Goal: Task Accomplishment & Management: Complete application form

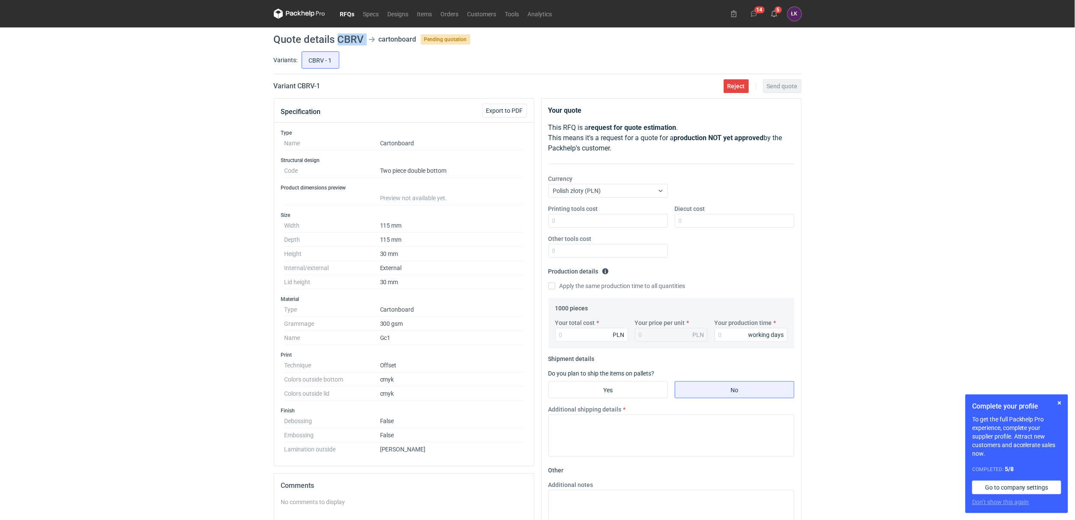
drag, startPoint x: 339, startPoint y: 38, endPoint x: 367, endPoint y: 38, distance: 28.3
click at [367, 38] on header "Quote details CBRV cartonboard Pending quotation" at bounding box center [538, 39] width 528 height 10
copy header "CBRV"
drag, startPoint x: 363, startPoint y: 225, endPoint x: 410, endPoint y: 264, distance: 60.2
click at [410, 264] on dl "Width 115 mm Depth 115 mm Height 30 mm Internal/external External Lid height 30…" at bounding box center [404, 254] width 239 height 71
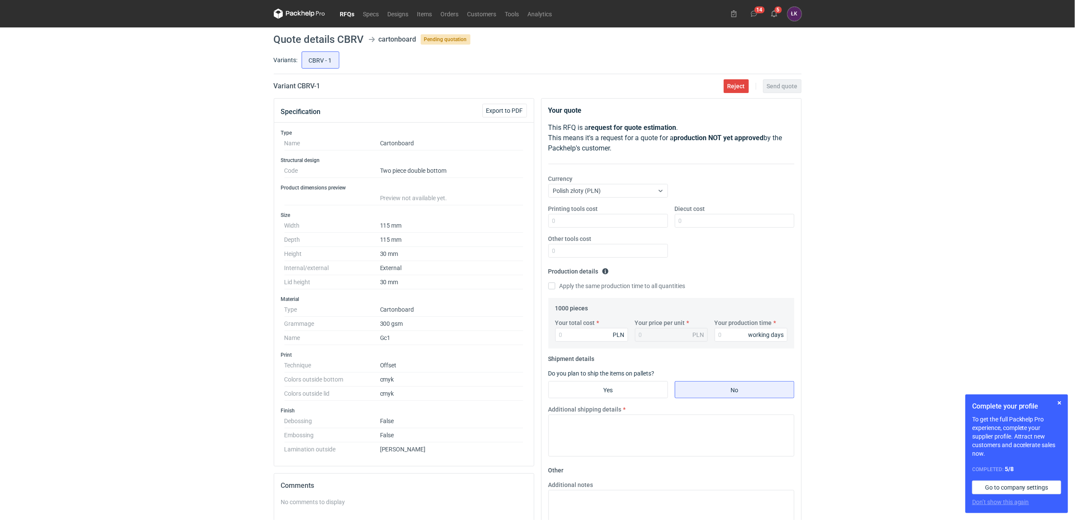
click at [429, 217] on h3 "Size" at bounding box center [404, 215] width 246 height 7
click at [634, 295] on fieldset "Production details Please provide the expected time of production in working da…" at bounding box center [671, 280] width 246 height 33
click at [249, 244] on div "RFQs Specs Designs Items Orders Customers Tools Analytics 14 5 ŁK Łukasz Kowals…" at bounding box center [537, 260] width 1075 height 520
click at [81, 190] on div "RFQs Specs Designs Items Orders Customers Tools Analytics 14 5 ŁK Łukasz Kowals…" at bounding box center [537, 260] width 1075 height 520
click at [187, 334] on div "RFQs Specs Designs Items Orders Customers Tools Analytics 14 5 ŁK Łukasz Kowals…" at bounding box center [537, 260] width 1075 height 520
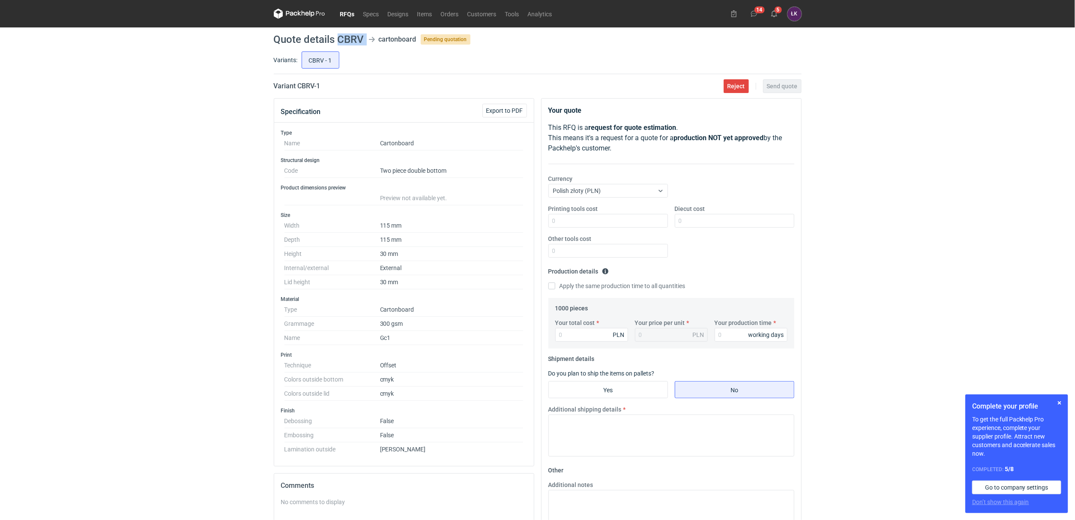
drag, startPoint x: 338, startPoint y: 37, endPoint x: 378, endPoint y: 42, distance: 39.7
click at [378, 42] on header "Quote details CBRV cartonboard Pending quotation" at bounding box center [538, 39] width 528 height 10
copy header "CBRV"
drag, startPoint x: 416, startPoint y: 444, endPoint x: 281, endPoint y: 435, distance: 135.7
click at [281, 435] on div "Finish Debossing False Embossing False Lamination outside Matt" at bounding box center [404, 429] width 246 height 45
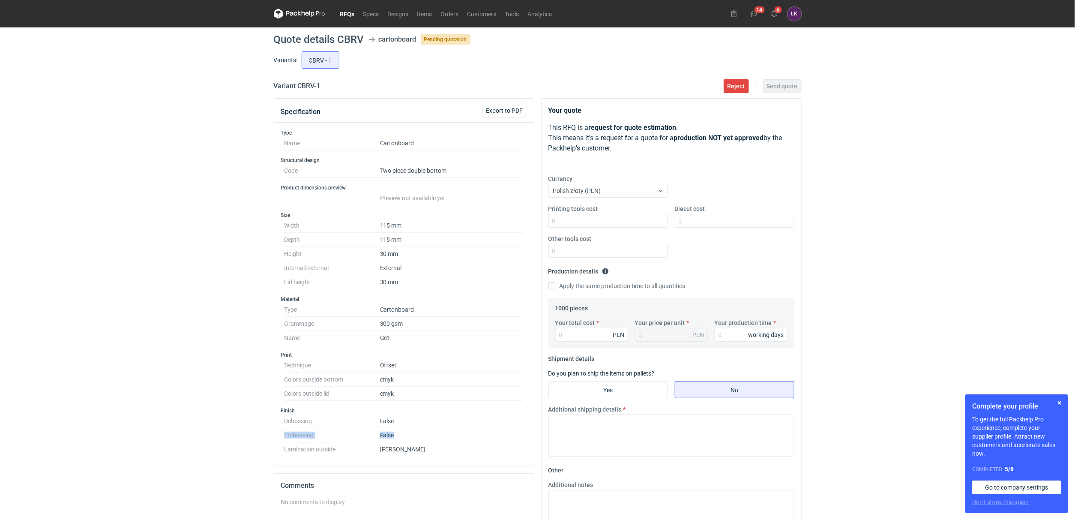
click at [298, 433] on dt "Embossing" at bounding box center [333, 435] width 96 height 14
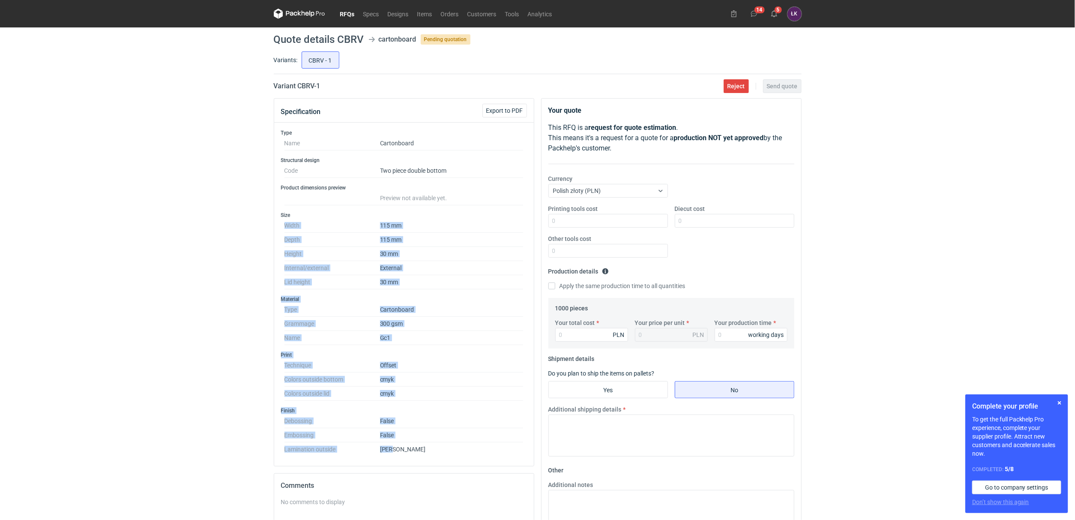
drag, startPoint x: 380, startPoint y: 435, endPoint x: 269, endPoint y: 227, distance: 235.2
click at [269, 227] on div "RFQs Specs Designs Items Orders Customers Tools Analytics 14 5 ŁK Łukasz Kowals…" at bounding box center [537, 260] width 1075 height 520
click at [194, 316] on div "RFQs Specs Designs Items Orders Customers Tools Analytics 14 5 ŁK Łukasz Kowals…" at bounding box center [537, 260] width 1075 height 520
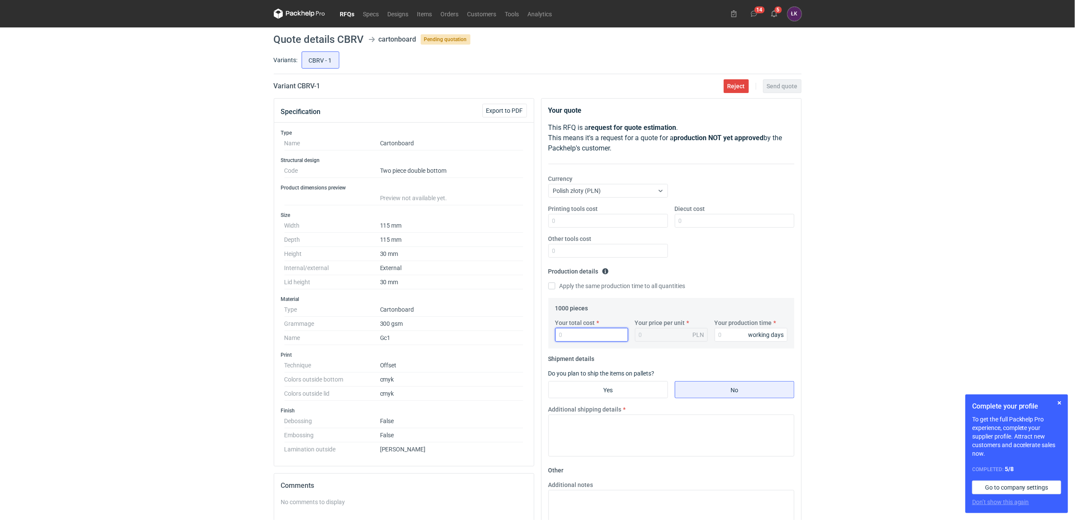
click at [580, 334] on input "Your total cost" at bounding box center [591, 335] width 73 height 14
type input "3200"
type input "3.2"
type input "3200"
click at [734, 336] on input "Your production time" at bounding box center [751, 335] width 73 height 14
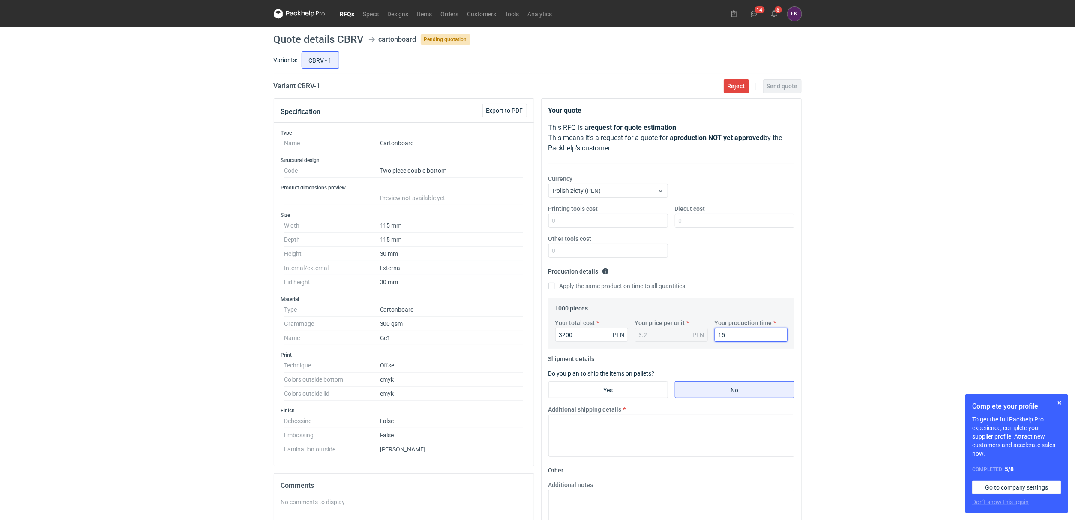
type input "15"
click at [695, 208] on label "Diecut cost" at bounding box center [690, 208] width 30 height 9
click at [695, 214] on input "Diecut cost" at bounding box center [735, 221] width 120 height 14
click at [158, 177] on div "RFQs Specs Designs Items Orders Customers Tools Analytics 14 5 ŁK Łukasz Kowals…" at bounding box center [537, 260] width 1075 height 520
click at [719, 222] on input "Diecut cost" at bounding box center [735, 221] width 120 height 14
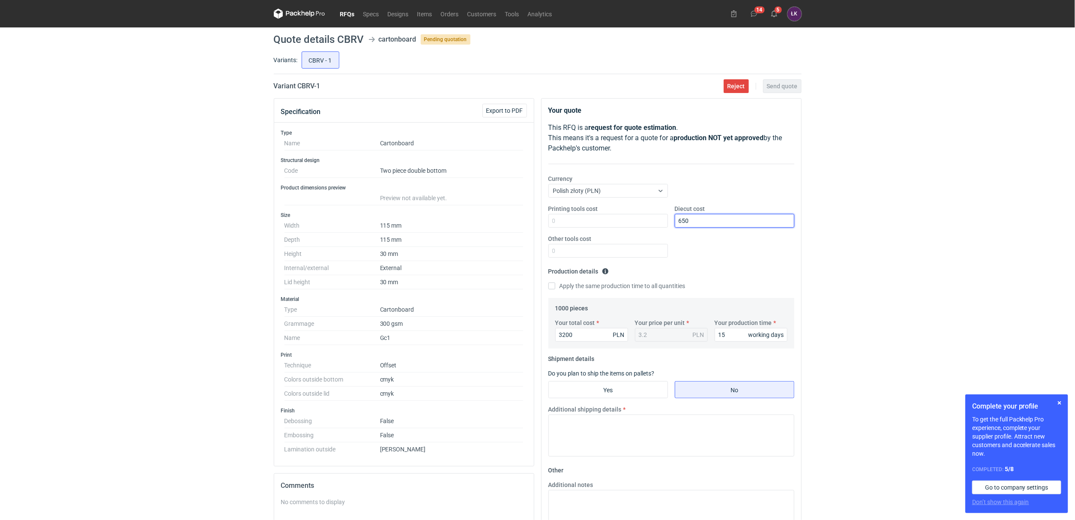
type input "650"
click at [614, 400] on fieldset "Shipment details Do you plan to ship the items on pallets? Yes No Additional sh…" at bounding box center [671, 407] width 246 height 111
click at [615, 392] on input "Yes" at bounding box center [608, 389] width 119 height 16
radio input "true"
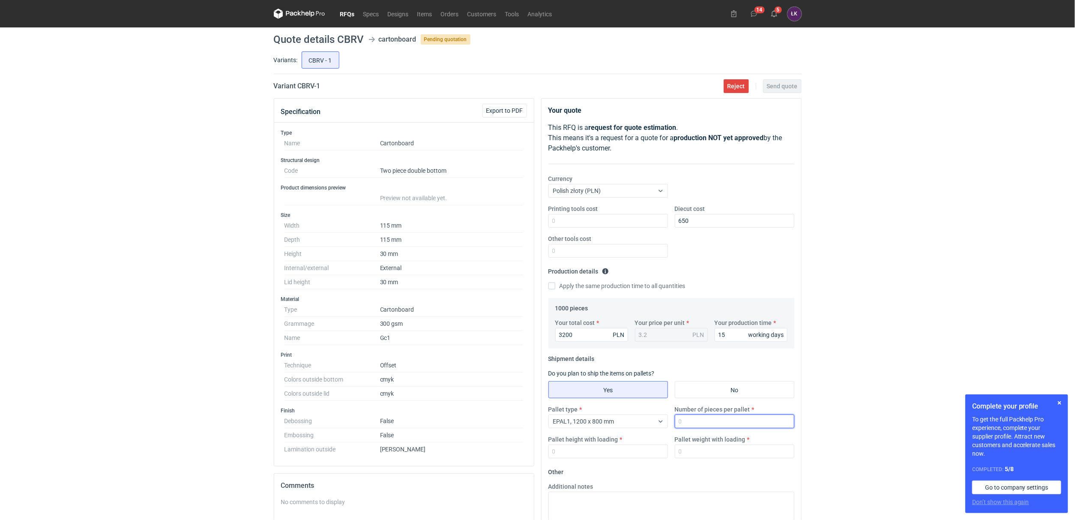
click at [725, 420] on input "Number of pieces per pallet" at bounding box center [735, 421] width 120 height 14
click at [644, 421] on div "EPAL1, 1200 x 800 mm" at bounding box center [601, 421] width 105 height 12
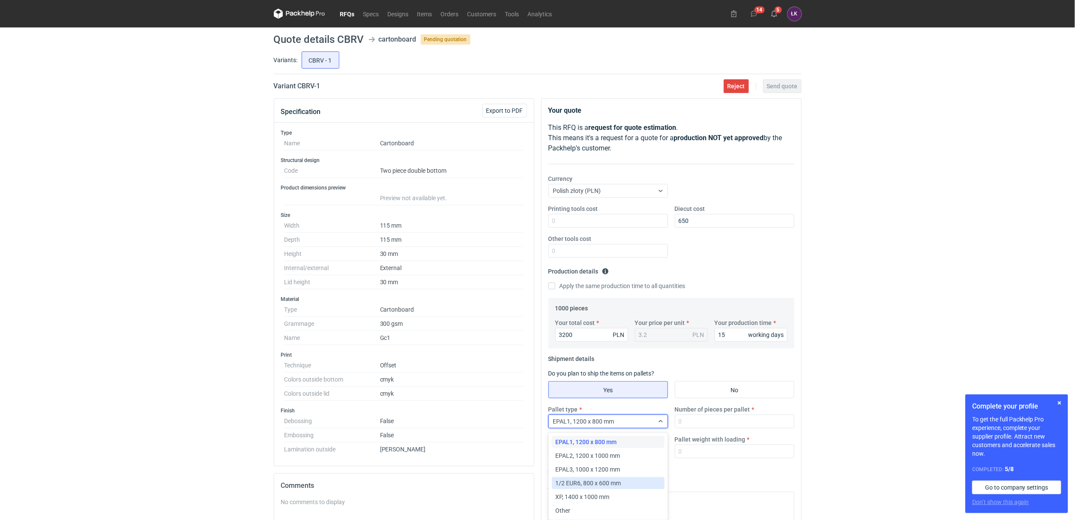
click at [601, 484] on span "1/2 EUR6, 800 x 600 mm" at bounding box center [588, 483] width 66 height 9
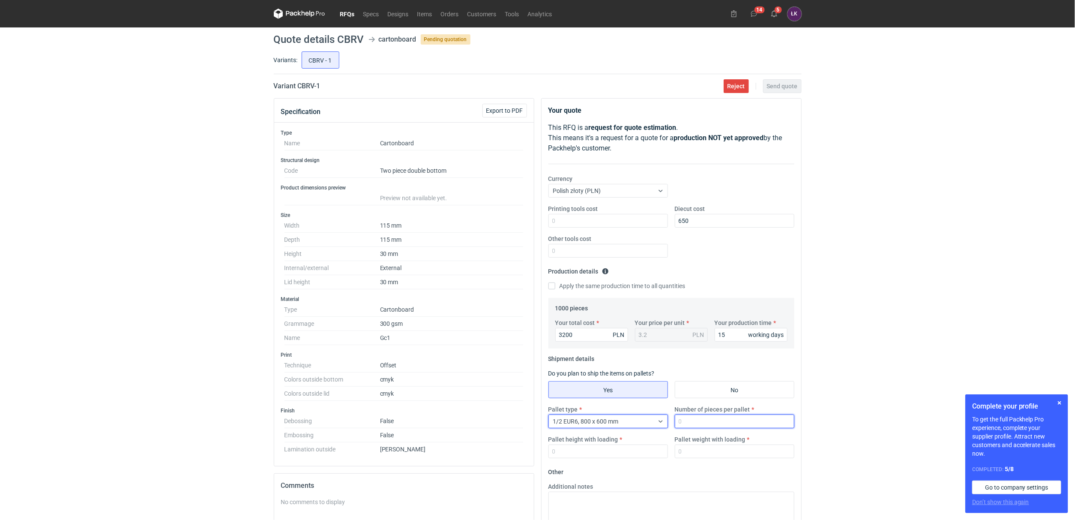
click at [699, 425] on input "Number of pieces per pallet" at bounding box center [735, 421] width 120 height 14
type input "1"
type input "1000"
click at [725, 456] on input "Pallet weight with loading" at bounding box center [735, 451] width 120 height 14
type input "120"
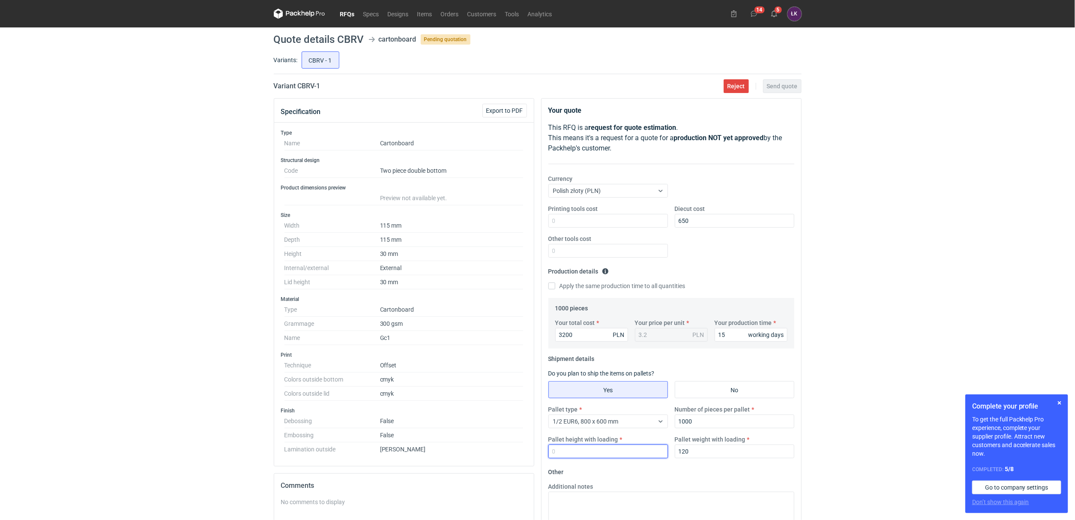
click at [568, 453] on input "Pallet height with loading" at bounding box center [608, 451] width 120 height 14
type input "120"
drag, startPoint x: 704, startPoint y: 223, endPoint x: 668, endPoint y: 204, distance: 40.5
click at [672, 218] on div "Diecut cost 650" at bounding box center [734, 215] width 126 height 23
type input "750"
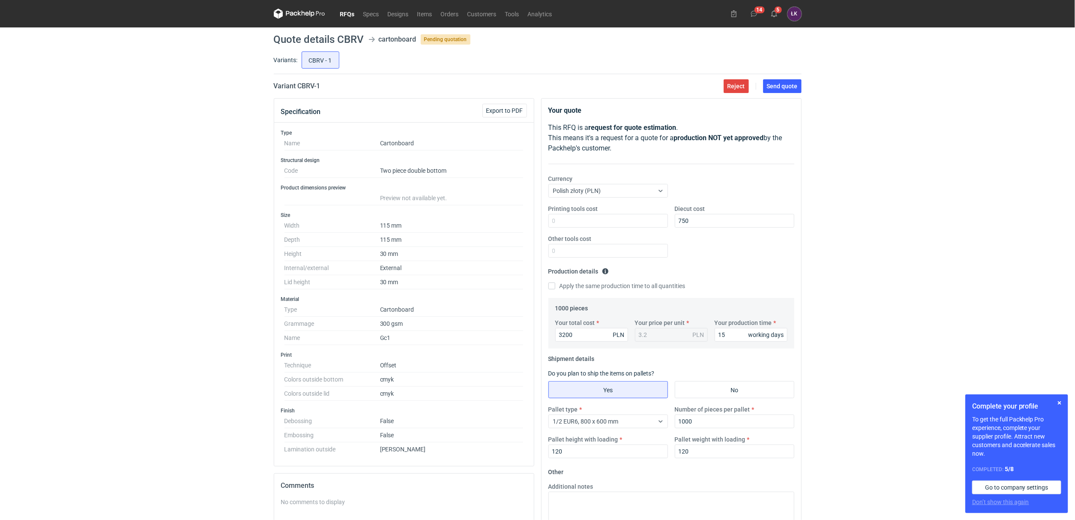
click at [781, 94] on main "Quote details CBRV cartonboard Pending quotation Variants: CBRV - 1 Variant CBR…" at bounding box center [537, 352] width 535 height 651
drag, startPoint x: 779, startPoint y: 87, endPoint x: 540, endPoint y: 110, distance: 240.2
click at [770, 87] on span "Send quote" at bounding box center [782, 86] width 31 height 6
drag, startPoint x: 338, startPoint y: 33, endPoint x: 360, endPoint y: 33, distance: 22.3
click at [360, 34] on h1 "Quote details CBRV" at bounding box center [319, 39] width 90 height 10
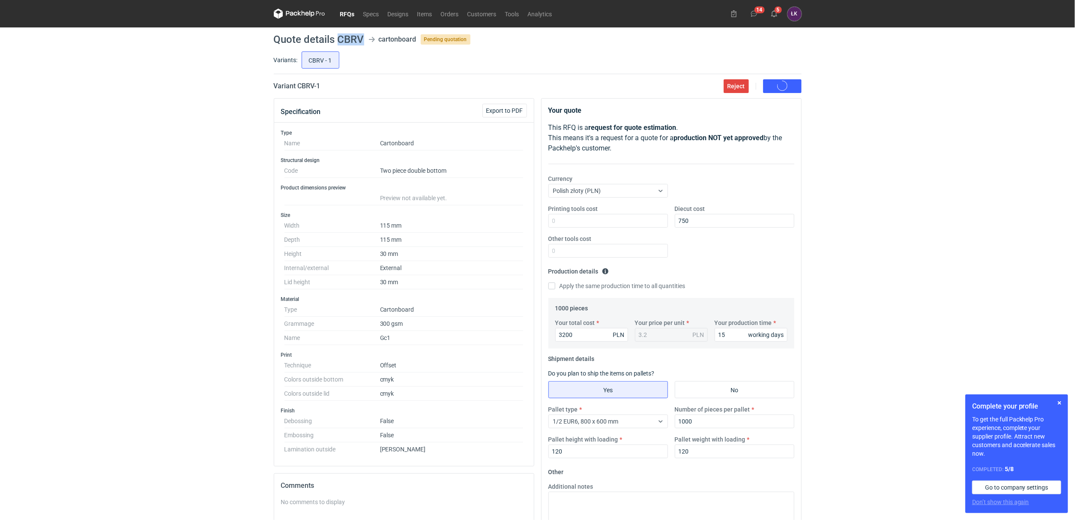
copy h1 "CBRV"
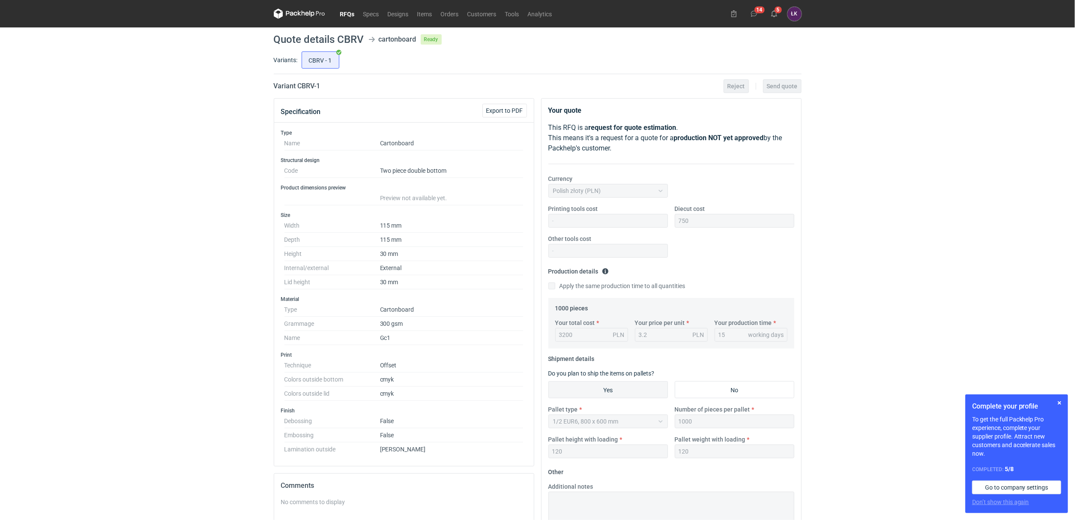
click at [868, 272] on div "RFQs Specs Designs Items Orders Customers Tools Analytics 14 5 ŁK Łukasz Kowals…" at bounding box center [537, 260] width 1075 height 520
drag, startPoint x: 271, startPoint y: 200, endPoint x: 266, endPoint y: 198, distance: 5.8
click at [266, 198] on div "RFQs Specs Designs Items Orders Customers Tools Analytics 14 5 ŁK Łukasz Kowals…" at bounding box center [537, 260] width 1075 height 520
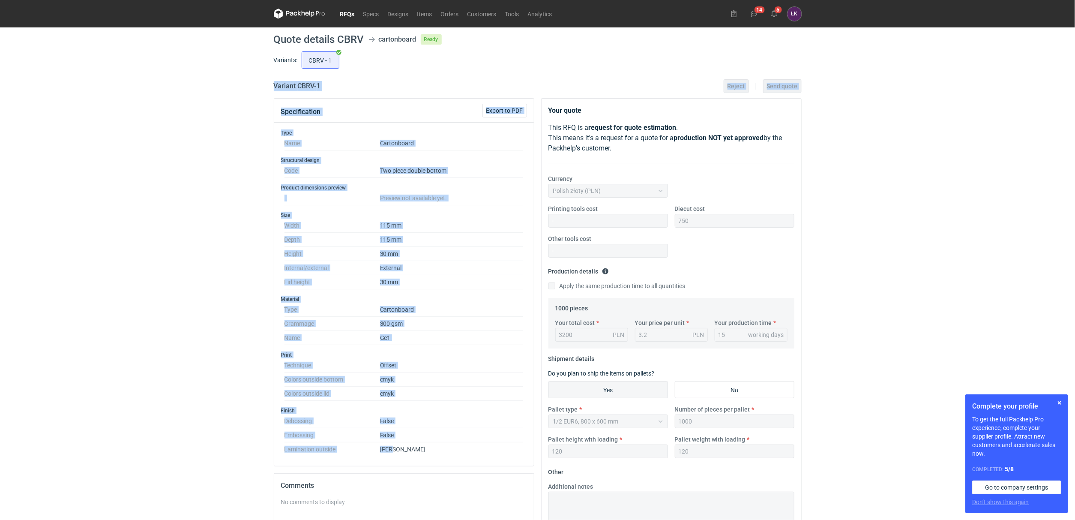
drag, startPoint x: 268, startPoint y: 87, endPoint x: 436, endPoint y: 453, distance: 401.9
click at [436, 453] on div "RFQs Specs Designs Items Orders Customers Tools Analytics 14 5 ŁK Łukasz Kowals…" at bounding box center [537, 260] width 1075 height 520
click at [436, 453] on dd "[PERSON_NAME]" at bounding box center [452, 447] width 144 height 10
drag, startPoint x: 426, startPoint y: 447, endPoint x: 280, endPoint y: 87, distance: 387.5
click at [280, 87] on main "Quote details CBRV cartonboard Ready Variants: CBRV - 1 Variant CBRV - 1 Reject…" at bounding box center [537, 352] width 535 height 651
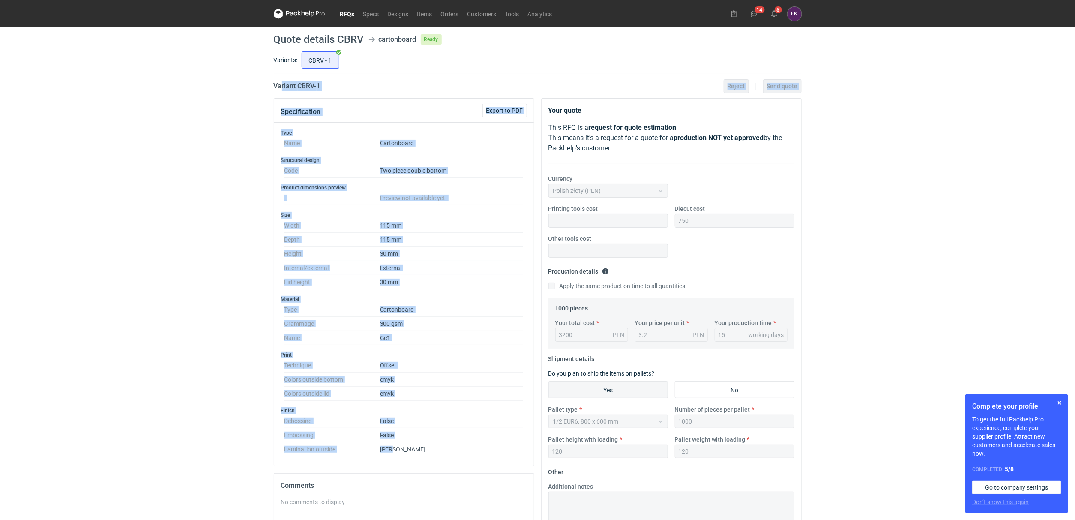
click at [274, 102] on div "Specification Export to PDF" at bounding box center [404, 111] width 260 height 24
drag, startPoint x: 266, startPoint y: 87, endPoint x: 402, endPoint y: 450, distance: 387.8
click at [402, 450] on div "RFQs Specs Designs Items Orders Customers Tools Analytics 14 5 ŁK Łukasz Kowals…" at bounding box center [537, 260] width 1075 height 520
click at [402, 450] on dd "[PERSON_NAME]" at bounding box center [452, 447] width 144 height 10
drag, startPoint x: 402, startPoint y: 450, endPoint x: 261, endPoint y: 76, distance: 399.8
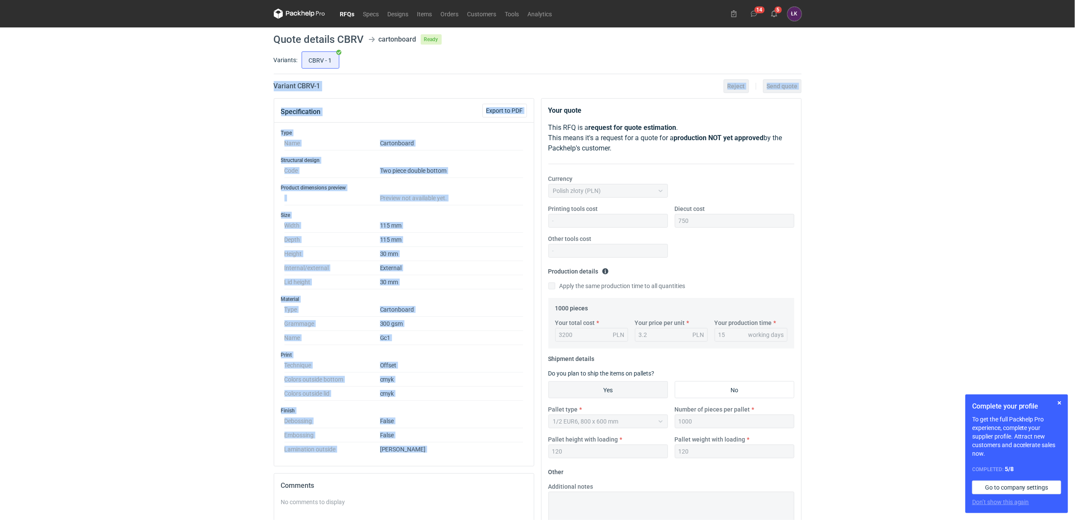
click at [261, 76] on div "RFQs Specs Designs Items Orders Customers Tools Analytics 14 5 ŁK Łukasz Kowals…" at bounding box center [537, 260] width 1075 height 520
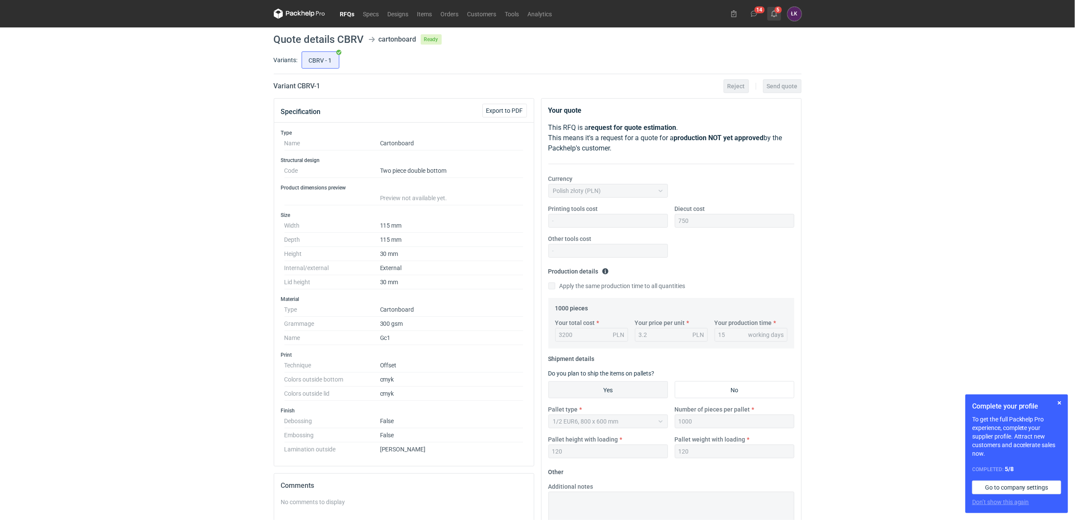
click at [779, 13] on button "5" at bounding box center [774, 14] width 14 height 14
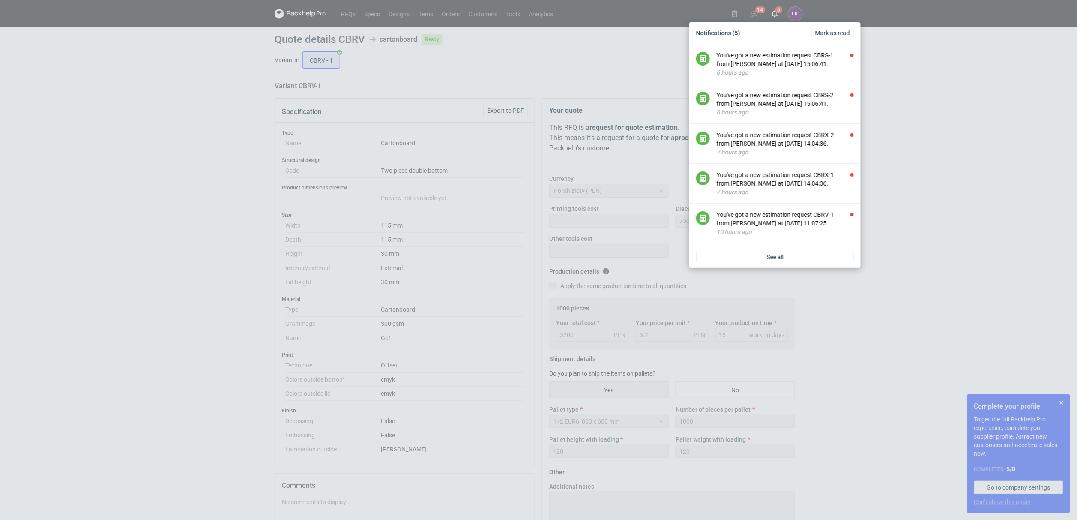
click at [893, 106] on div "Notifications (5) Mark as read You've got a new estimation request CBRS-1 from …" at bounding box center [538, 260] width 1077 height 520
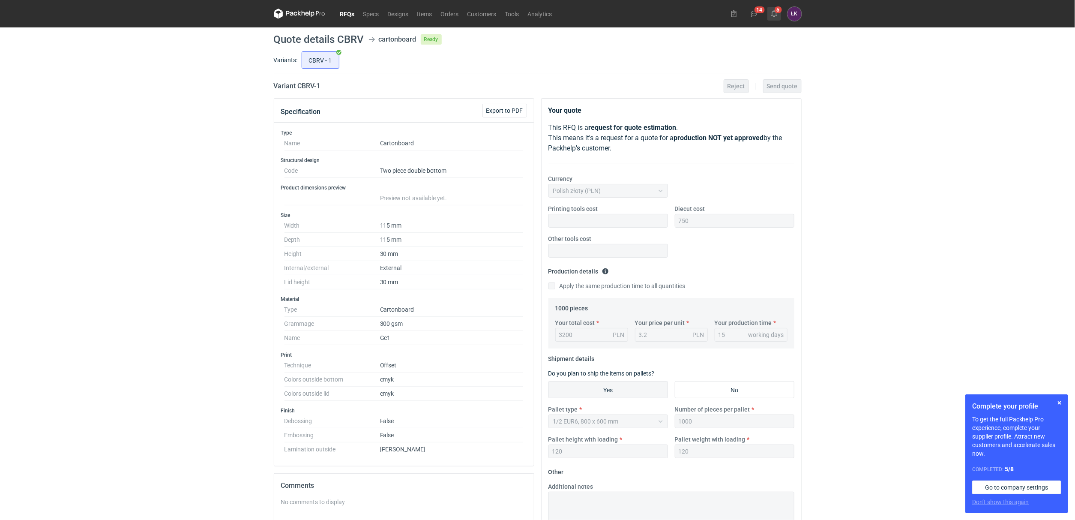
click at [773, 16] on use at bounding box center [774, 13] width 6 height 7
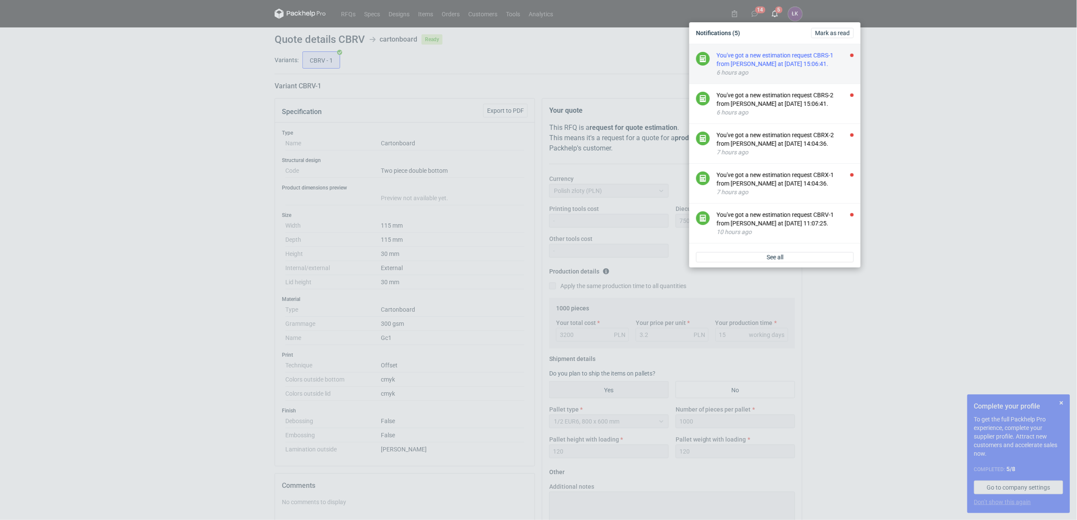
click at [770, 60] on div "You've got a new estimation request CBRS-1 from Michał Palasek at 03 Oct 2025 1…" at bounding box center [785, 59] width 137 height 17
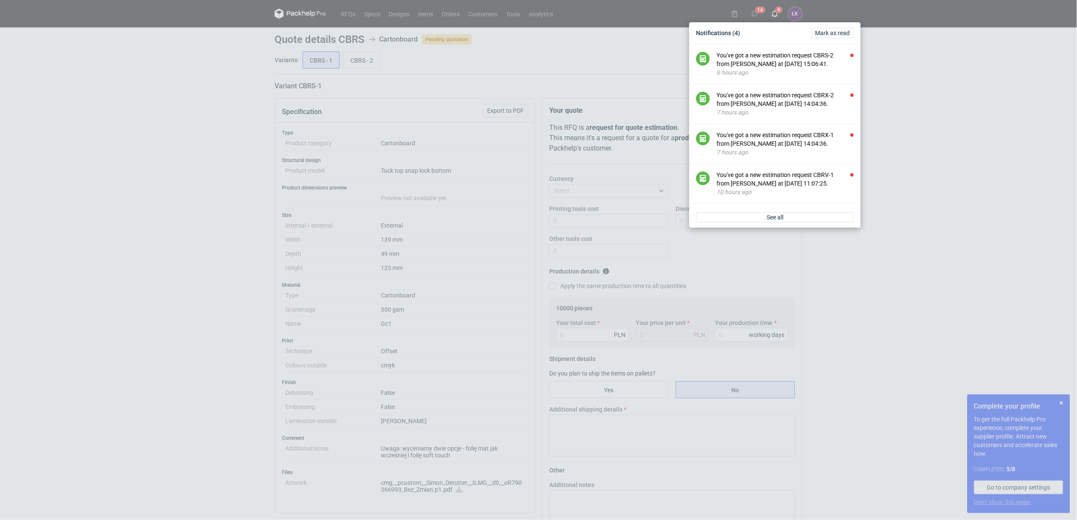
click at [109, 169] on div "Notifications (4) Mark as read You've got a new estimation request CBRS-2 from …" at bounding box center [538, 260] width 1077 height 520
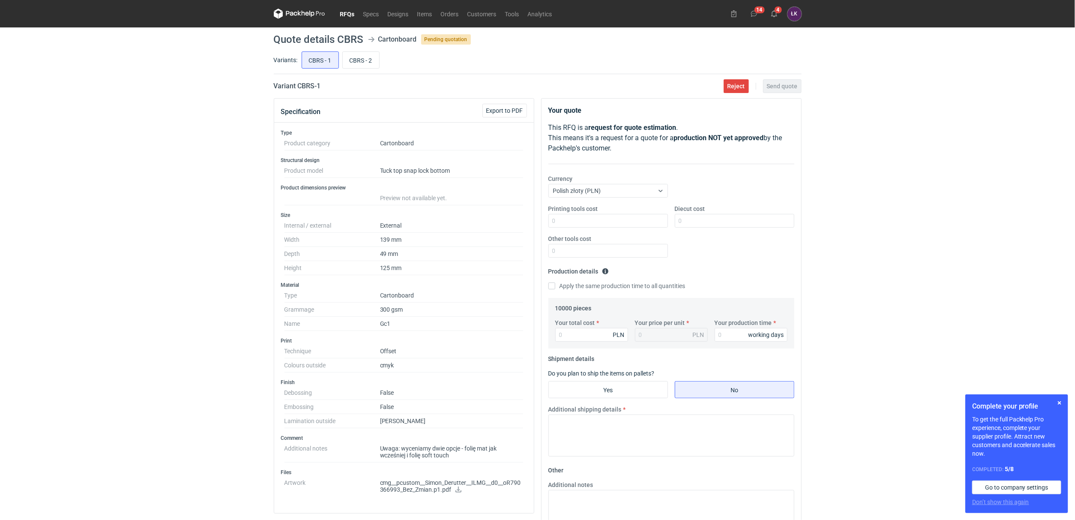
click at [55, 186] on div "RFQs Specs Designs Items Orders Customers Tools Analytics 14 4 ŁK Łukasz Kowals…" at bounding box center [537, 260] width 1075 height 520
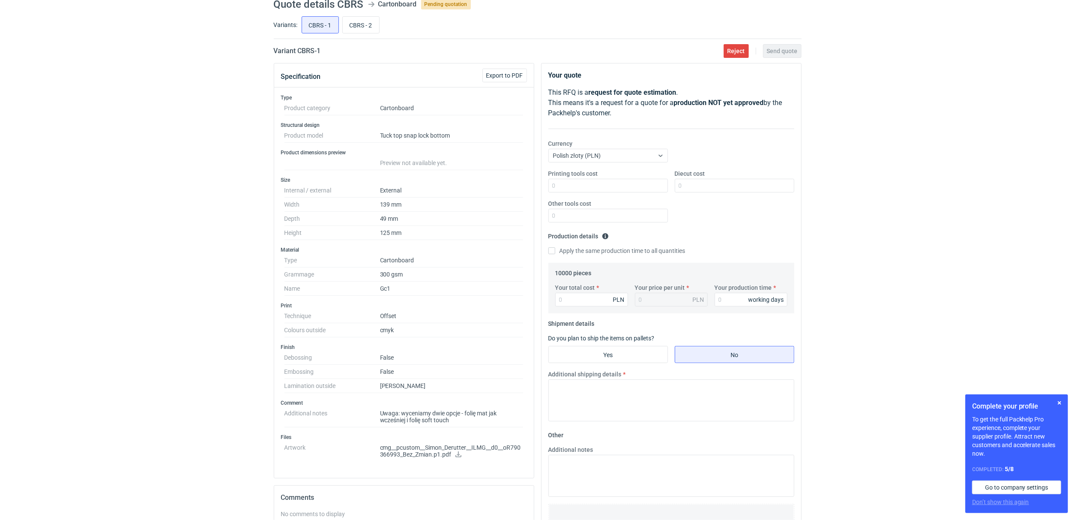
scroll to position [64, 0]
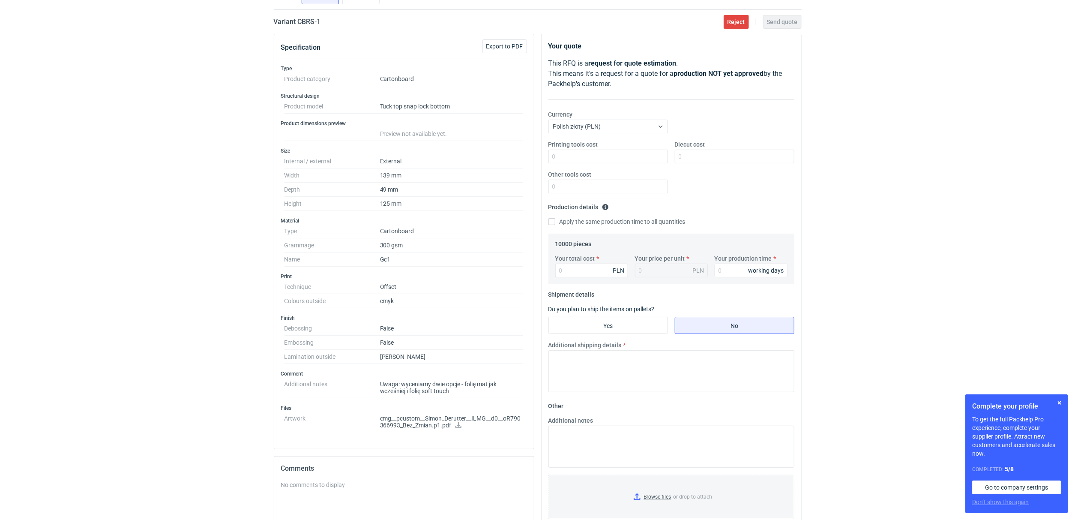
click at [456, 428] on icon at bounding box center [459, 425] width 6 height 6
drag, startPoint x: 488, startPoint y: 421, endPoint x: 472, endPoint y: 417, distance: 16.0
click at [472, 417] on p "cmg__pcustom__Simon_Derutter__ILMG__d0__oR790366993_Bez_Zmian.p1.pdf" at bounding box center [452, 422] width 144 height 15
copy p "ILMG"
click at [436, 233] on dd "Cartonboard" at bounding box center [452, 231] width 144 height 14
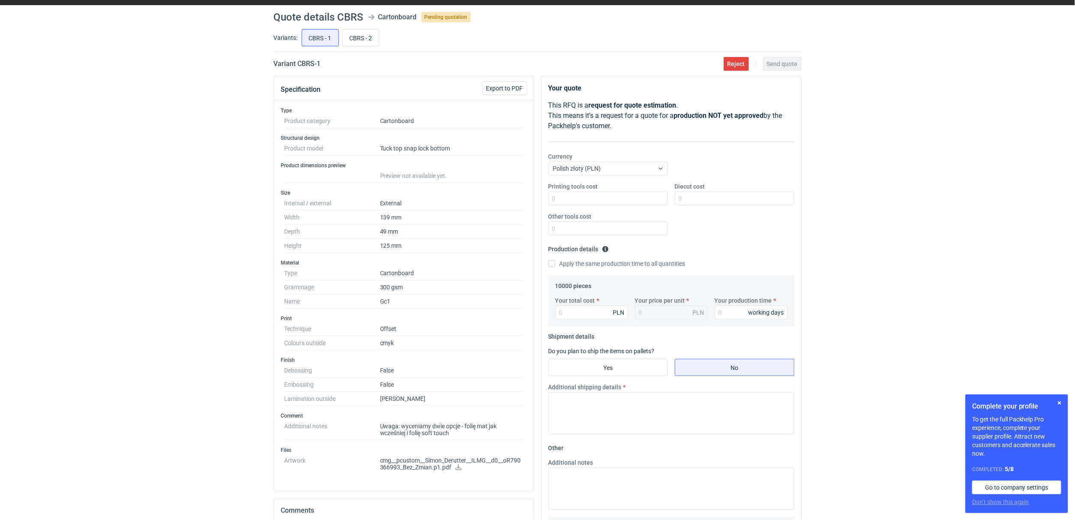
scroll to position [0, 0]
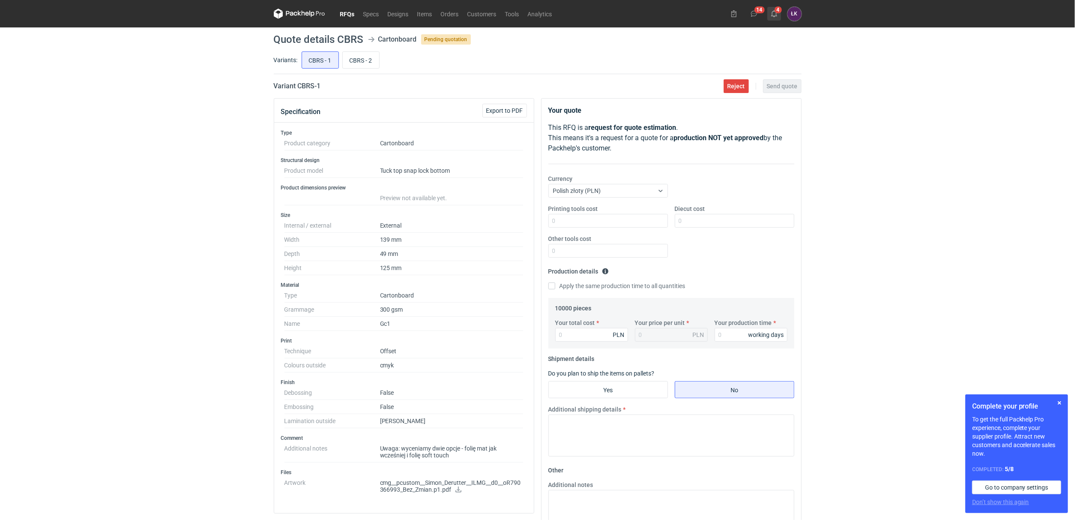
click at [779, 7] on button "4" at bounding box center [774, 14] width 14 height 14
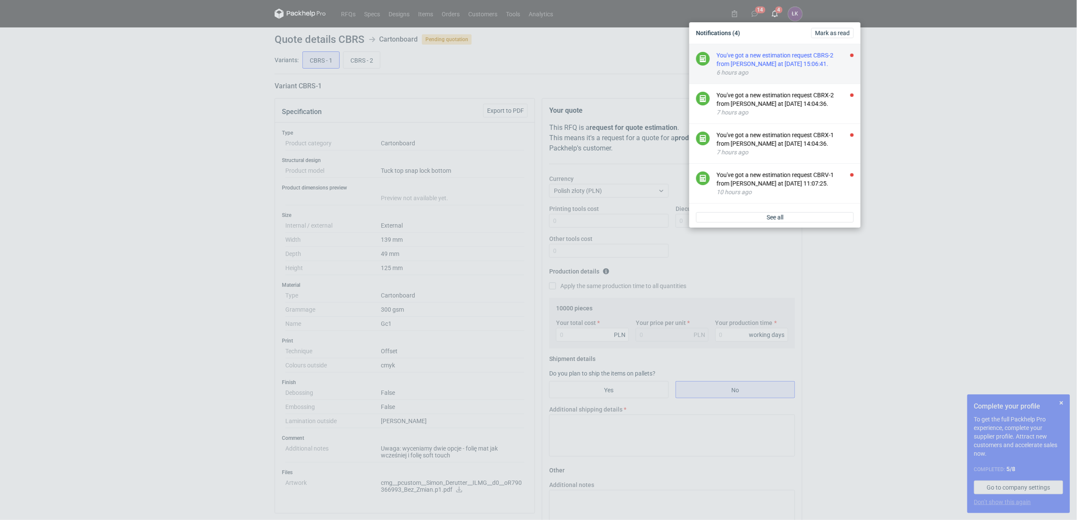
click at [770, 64] on div "You've got a new estimation request CBRS-2 from Michał Palasek at 03 Oct 2025 1…" at bounding box center [785, 59] width 137 height 17
click at [768, 58] on div "You've got a new estimation request CBRX-2 from Maciej Sikora at 03 Oct 2025 14…" at bounding box center [785, 59] width 137 height 17
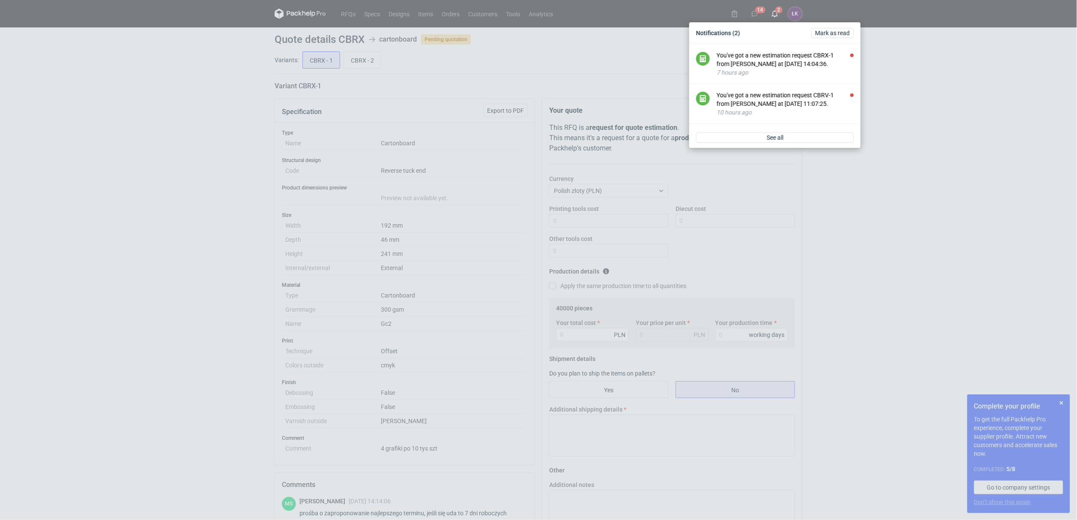
click at [231, 201] on div "Notifications (2) Mark as read You've got a new estimation request CBRX-1 from …" at bounding box center [538, 260] width 1077 height 520
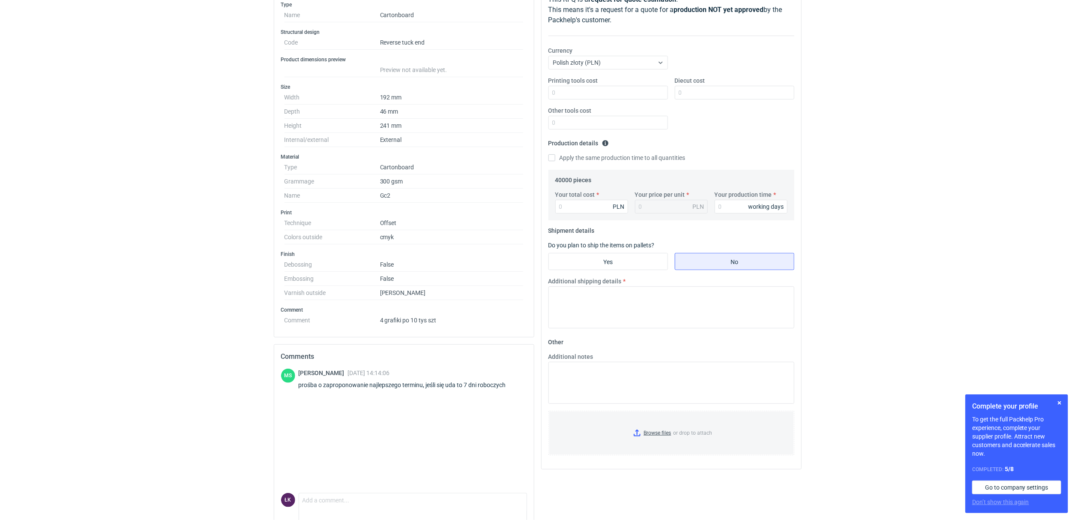
scroll to position [64, 0]
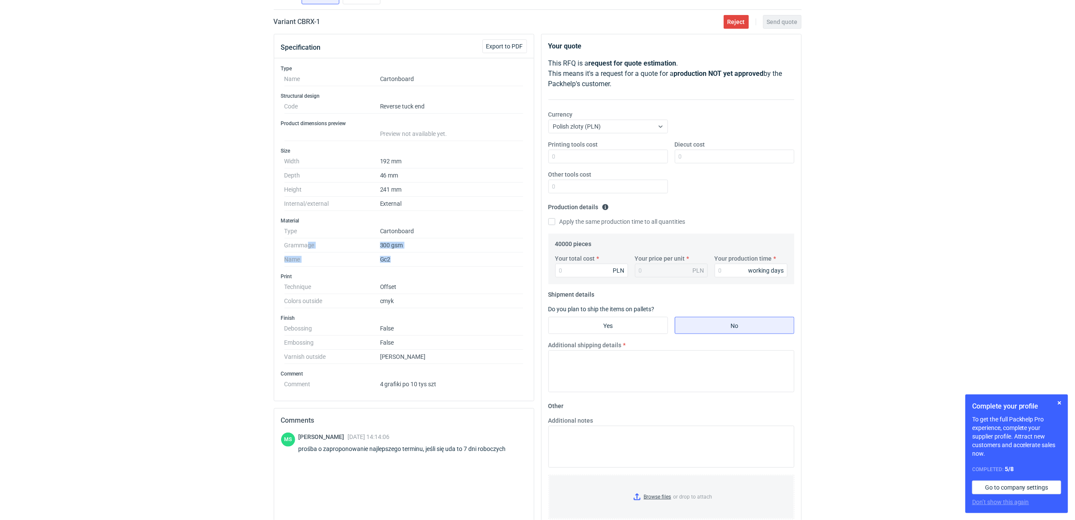
drag, startPoint x: 407, startPoint y: 260, endPoint x: 309, endPoint y: 249, distance: 98.2
click at [309, 249] on dl "Type Cartonboard Grammage 300 gsm Name Gc2" at bounding box center [404, 245] width 239 height 42
click at [355, 319] on h3 "Finish" at bounding box center [404, 318] width 246 height 7
drag, startPoint x: 399, startPoint y: 351, endPoint x: 318, endPoint y: 309, distance: 91.8
click at [318, 309] on div "Type Name Cartonboard Structural design Code Reverse tuck end Product dimension…" at bounding box center [404, 229] width 260 height 342
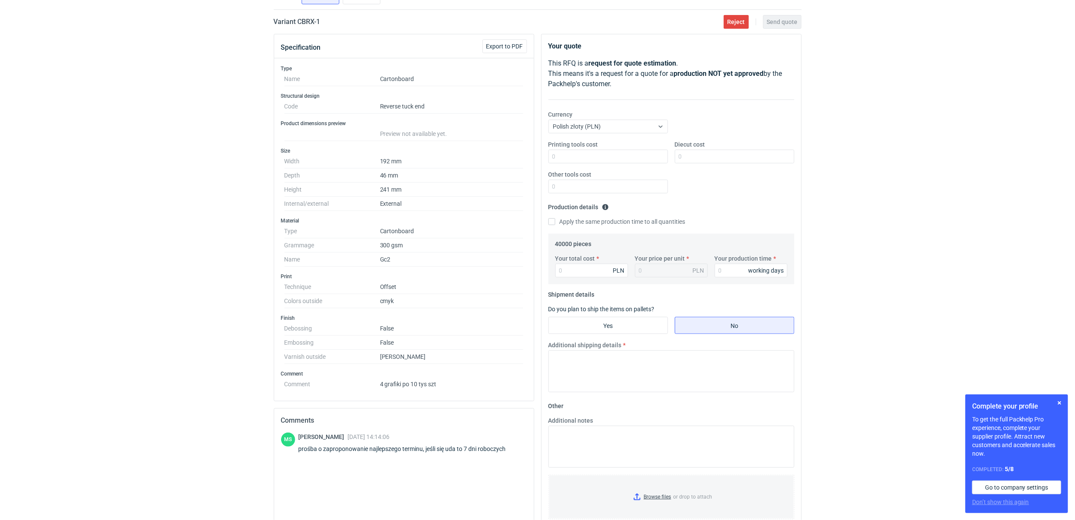
click at [350, 234] on dt "Type" at bounding box center [333, 231] width 96 height 14
drag, startPoint x: 279, startPoint y: 162, endPoint x: 404, endPoint y: 188, distance: 128.2
click at [404, 188] on div "Type Name Cartonboard Structural design Code Reverse tuck end Product dimension…" at bounding box center [404, 229] width 260 height 342
click at [405, 188] on dd "241 mm" at bounding box center [452, 190] width 144 height 14
drag, startPoint x: 170, startPoint y: 290, endPoint x: 266, endPoint y: 272, distance: 97.2
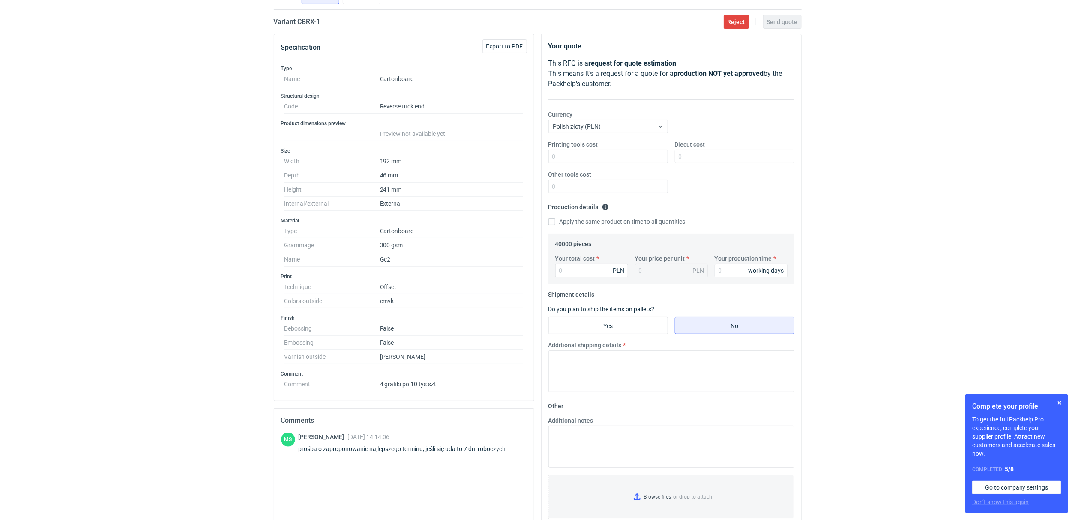
click at [170, 290] on div "RFQs Specs Designs Items Orders Customers Tools Analytics 14 2 ŁK Łukasz Kowals…" at bounding box center [537, 196] width 1075 height 520
click at [213, 272] on div "RFQs Specs Designs Items Orders Customers Tools Analytics 14 2 ŁK Łukasz Kowals…" at bounding box center [537, 196] width 1075 height 520
click at [721, 273] on input "Your production time" at bounding box center [751, 271] width 73 height 14
type input "15"
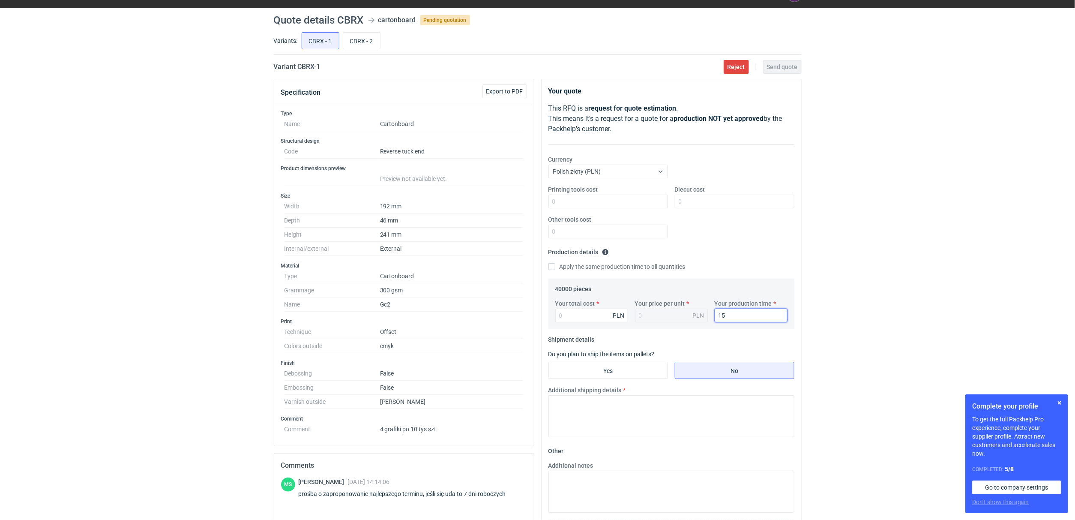
scroll to position [0, 0]
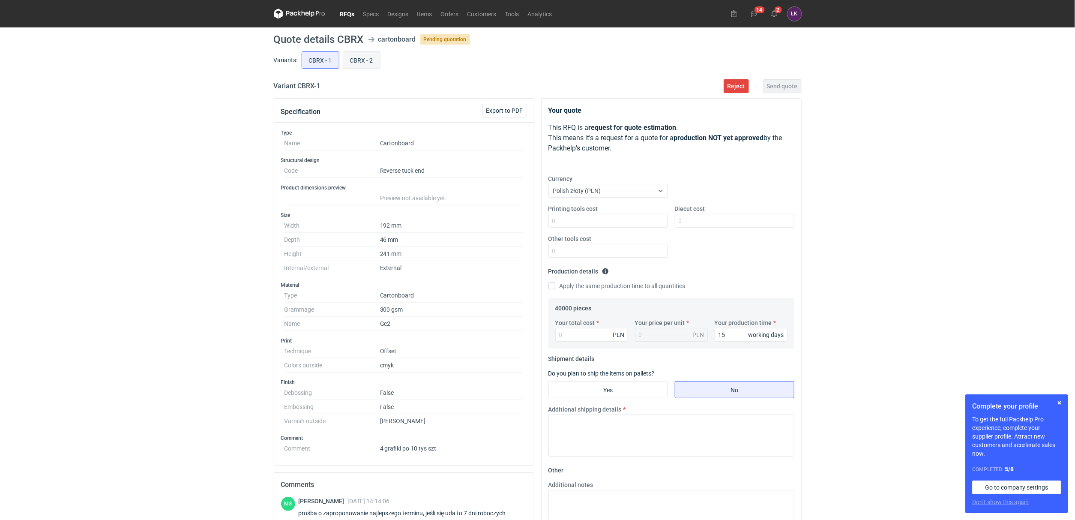
click at [367, 58] on input "CBRX - 2" at bounding box center [361, 60] width 37 height 16
radio input "true"
click at [344, 62] on input "CBRX - 2" at bounding box center [361, 60] width 37 height 16
click at [326, 60] on input "CBRX - 1" at bounding box center [320, 60] width 37 height 16
radio input "true"
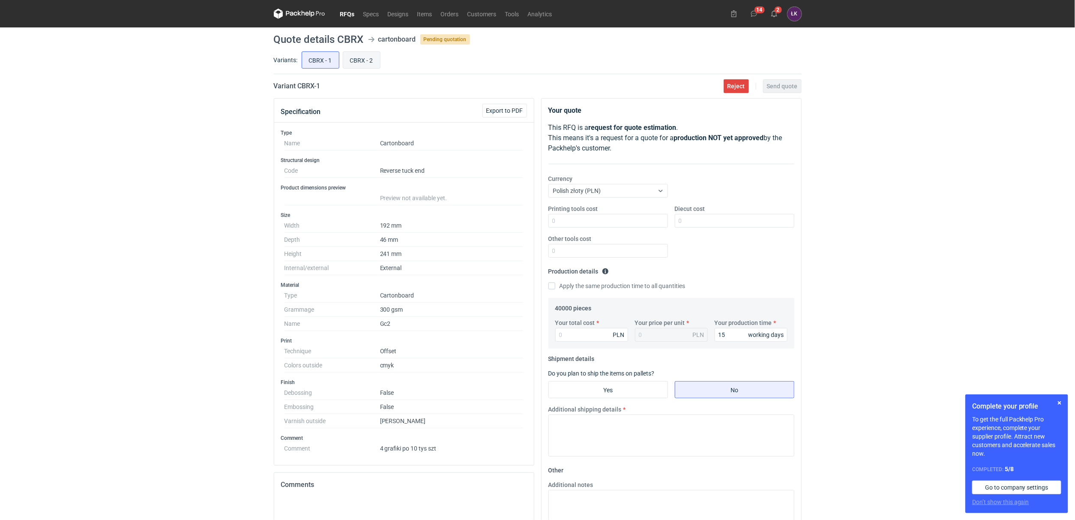
click at [362, 61] on input "CBRX - 2" at bounding box center [361, 60] width 37 height 16
radio input "true"
click at [333, 60] on input "CBRX - 1" at bounding box center [320, 60] width 37 height 16
radio input "true"
click at [360, 63] on input "CBRX - 2" at bounding box center [361, 60] width 37 height 16
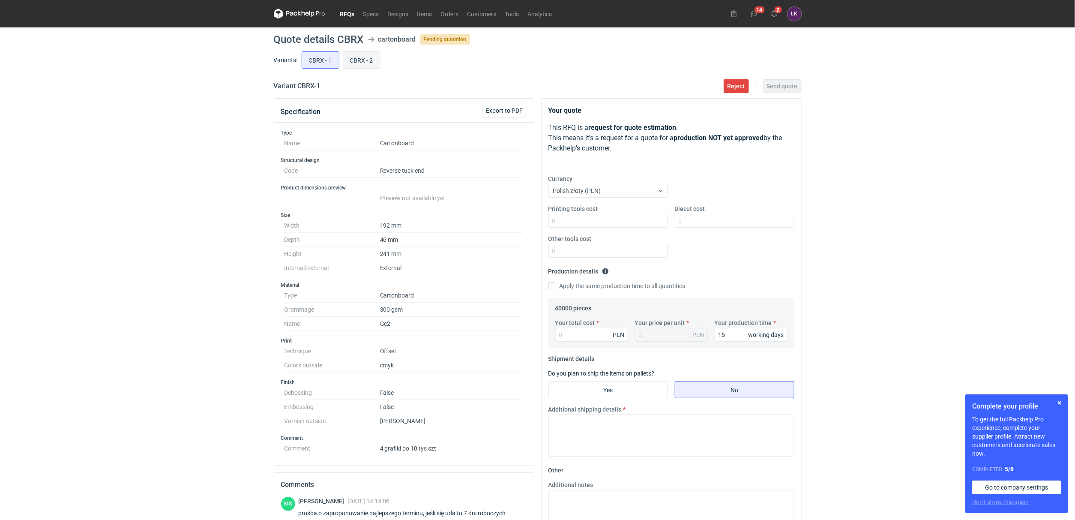
radio input "true"
click at [322, 60] on input "CBRX - 1" at bounding box center [320, 60] width 37 height 16
radio input "true"
drag, startPoint x: 338, startPoint y: 44, endPoint x: 362, endPoint y: 44, distance: 24.0
click at [362, 44] on h1 "Quote details CBRX" at bounding box center [319, 39] width 90 height 10
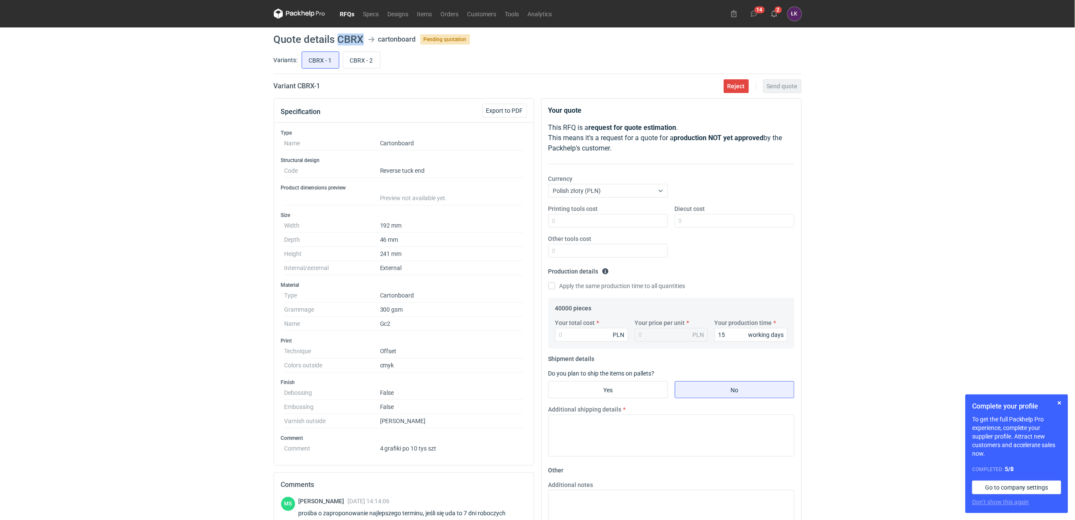
copy h1 "CBRX"
click at [573, 344] on div "Your total cost PLN Your price per unit PLN Your production time 15 working days" at bounding box center [671, 333] width 239 height 30
click at [570, 332] on input "Your total cost" at bounding box center [591, 335] width 73 height 14
click at [321, 57] on input "CBRX - 1" at bounding box center [320, 60] width 37 height 16
click at [575, 336] on input "Your total cost" at bounding box center [591, 335] width 73 height 14
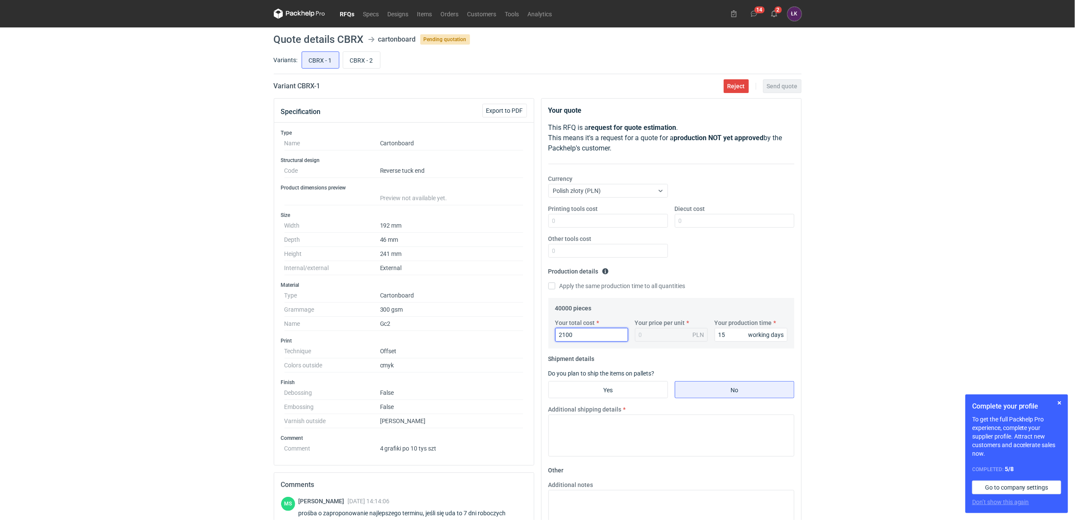
type input "21000"
type input "0.53"
type input "21000"
click at [700, 216] on input "Diecut cost" at bounding box center [735, 221] width 120 height 14
type input "2000"
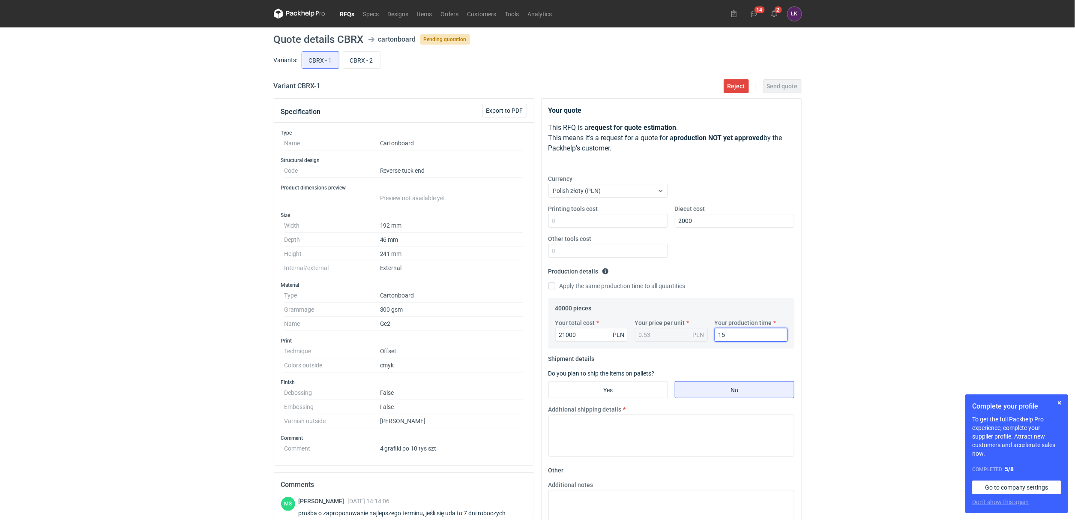
drag, startPoint x: 715, startPoint y: 339, endPoint x: 684, endPoint y: 345, distance: 31.4
click at [684, 345] on div "Your total cost 21000 PLN Your price per unit 0.53 PLN Your production time 15 …" at bounding box center [671, 333] width 239 height 30
click at [828, 307] on div "RFQs Specs Designs Items Orders Customers Tools Analytics 14 2 ŁK Łukasz Kowals…" at bounding box center [537, 260] width 1075 height 520
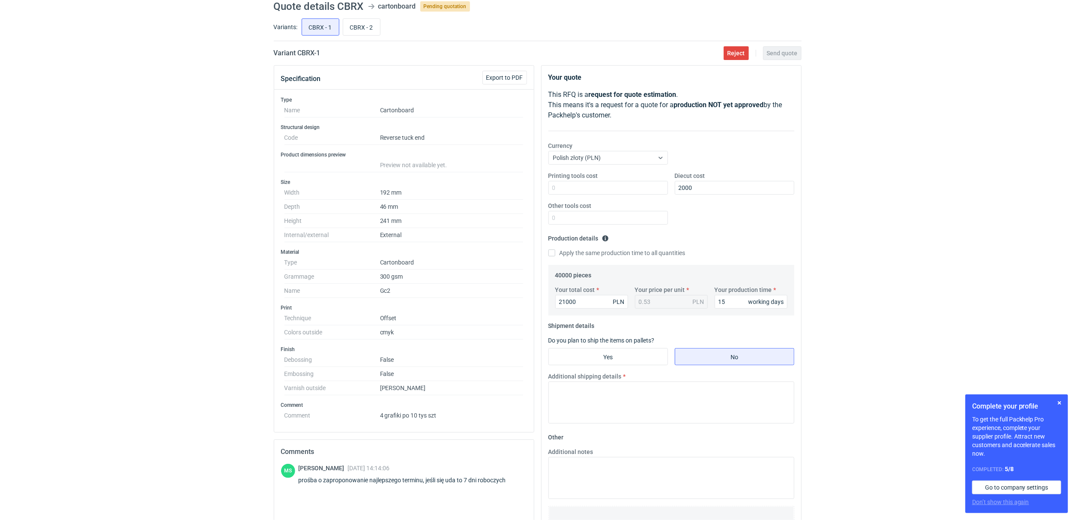
scroll to position [64, 0]
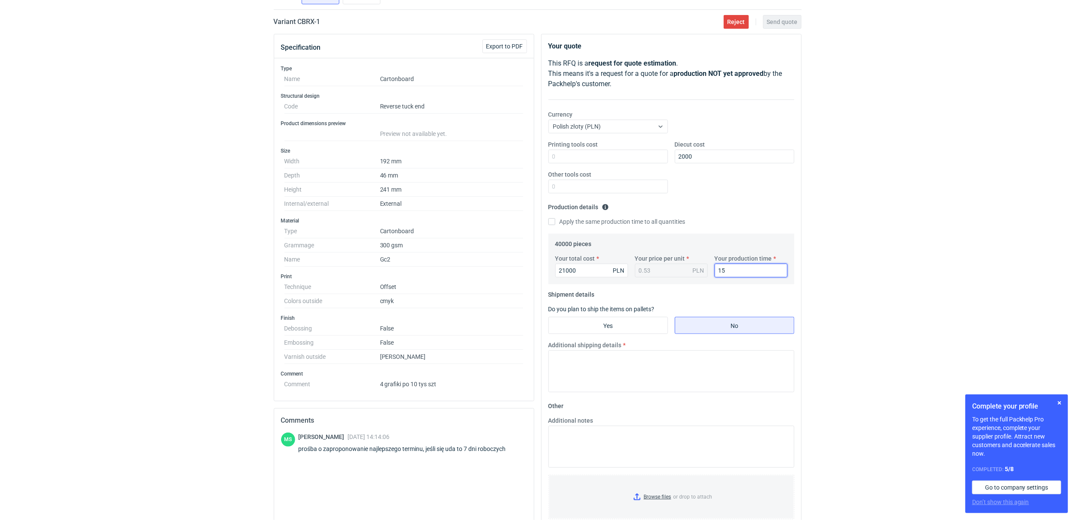
drag, startPoint x: 696, startPoint y: 272, endPoint x: 690, endPoint y: 272, distance: 6.4
click at [690, 272] on div "Your total cost 21000 PLN Your price per unit 0.53 PLN Your production time 15 …" at bounding box center [671, 269] width 239 height 30
type input "10"
click at [912, 251] on div "RFQs Specs Designs Items Orders Customers Tools Analytics 14 2 ŁK Łukasz Kowals…" at bounding box center [537, 196] width 1075 height 520
click at [599, 321] on input "Yes" at bounding box center [608, 325] width 119 height 16
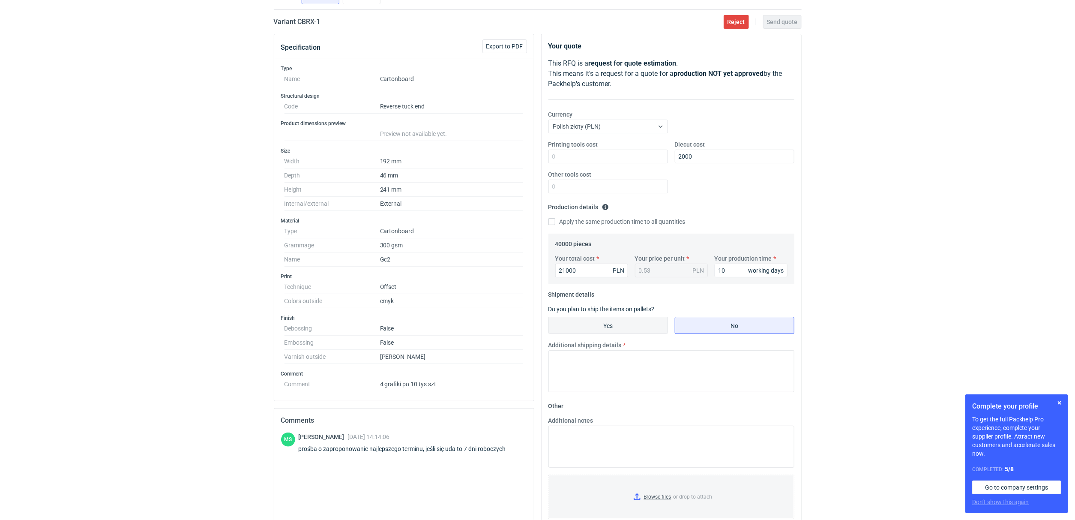
radio input "true"
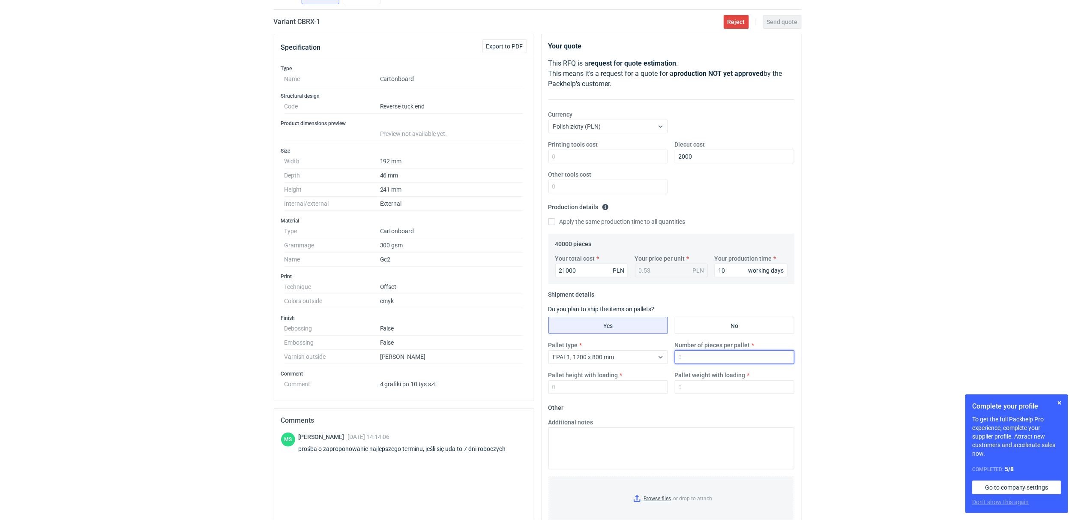
click at [699, 357] on input "Number of pieces per pallet" at bounding box center [735, 357] width 120 height 14
type input "5000"
click at [684, 393] on input "Pallet weight with loading" at bounding box center [735, 387] width 120 height 14
type input "350"
click at [625, 382] on input "Pallet height with loading" at bounding box center [608, 387] width 120 height 14
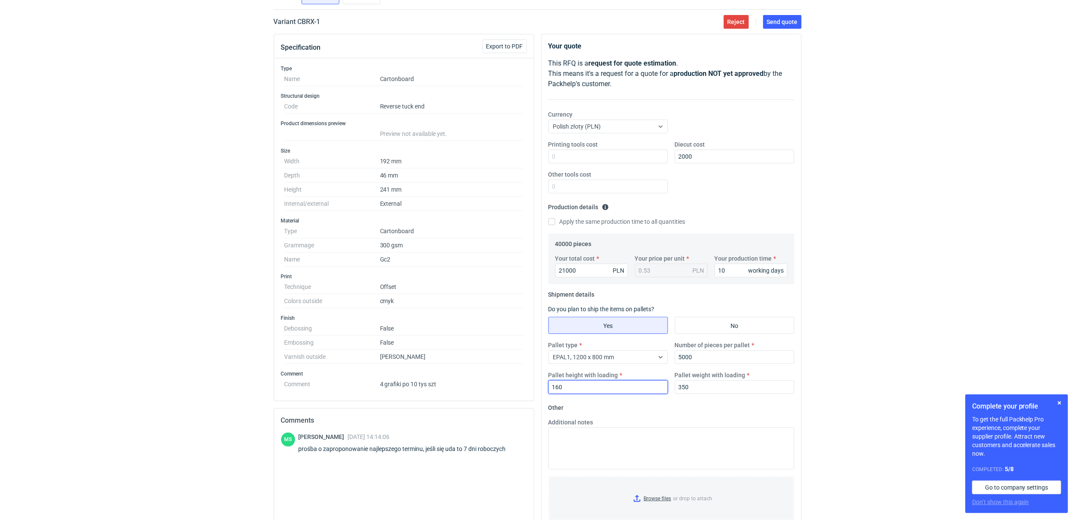
type input "160"
click at [906, 344] on div "RFQs Specs Designs Items Orders Customers Tools Analytics 14 2 ŁK Łukasz Kowals…" at bounding box center [537, 196] width 1075 height 520
drag, startPoint x: 540, startPoint y: 274, endPoint x: 524, endPoint y: 274, distance: 16.3
click at [524, 274] on div "Specification Export to PDF Type Name Cartonboard Structural design Code Revers…" at bounding box center [537, 324] width 535 height 580
type input "21840"
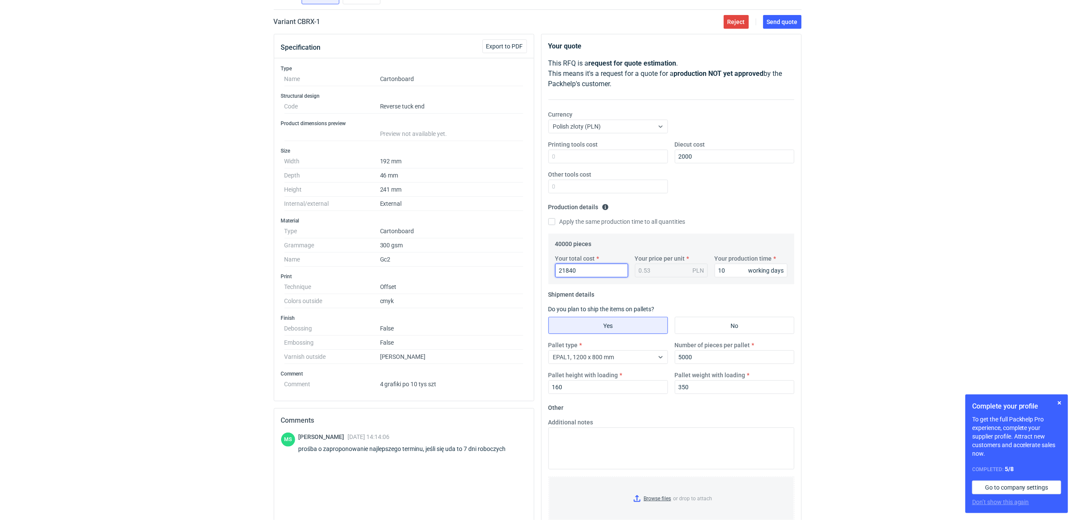
type input "0.55"
type input "21840"
click at [881, 223] on div "RFQs Specs Designs Items Orders Customers Tools Analytics 14 2 ŁK Łukasz Kowals…" at bounding box center [537, 196] width 1075 height 520
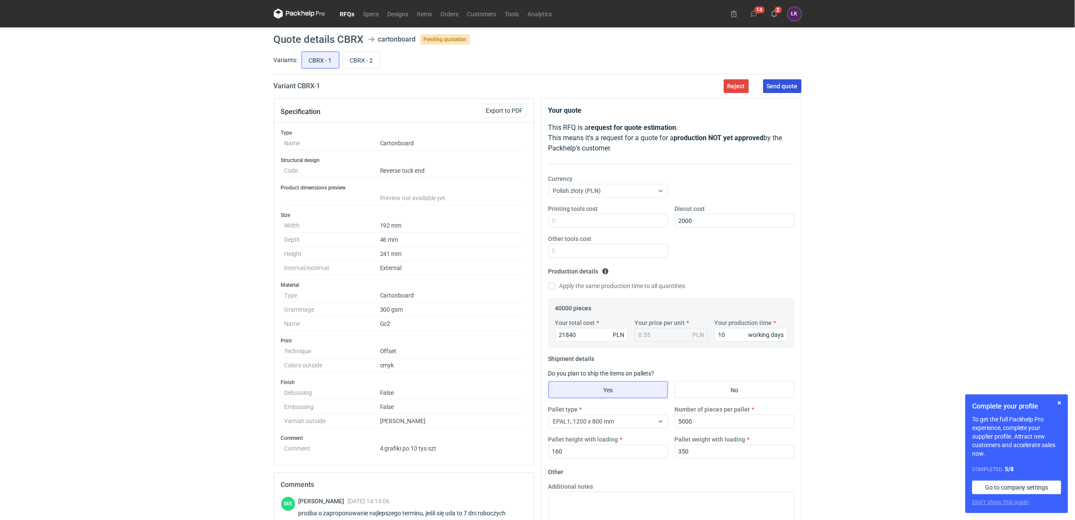
click at [796, 90] on button "Send quote" at bounding box center [782, 86] width 39 height 14
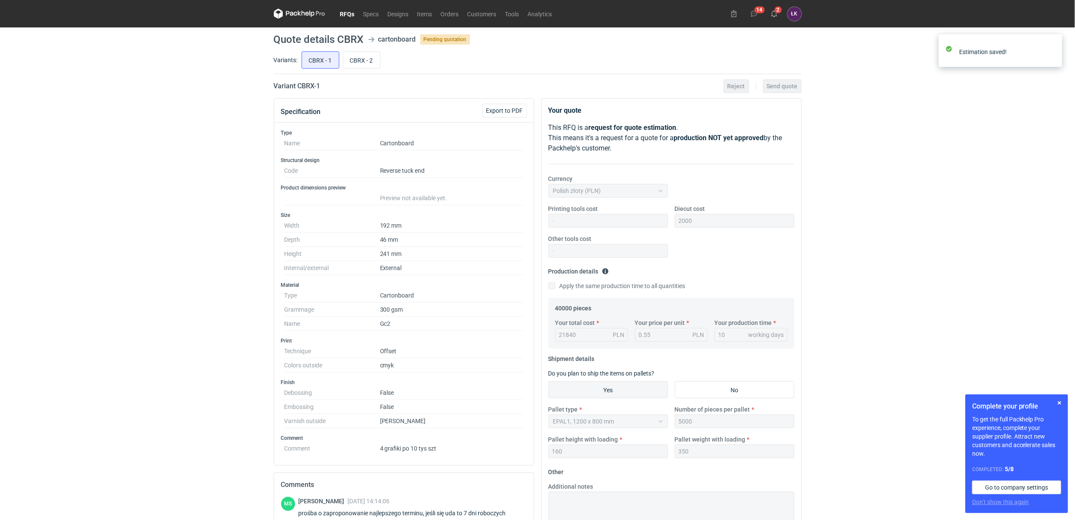
click at [371, 62] on input "CBRX - 2" at bounding box center [361, 60] width 37 height 16
radio input "true"
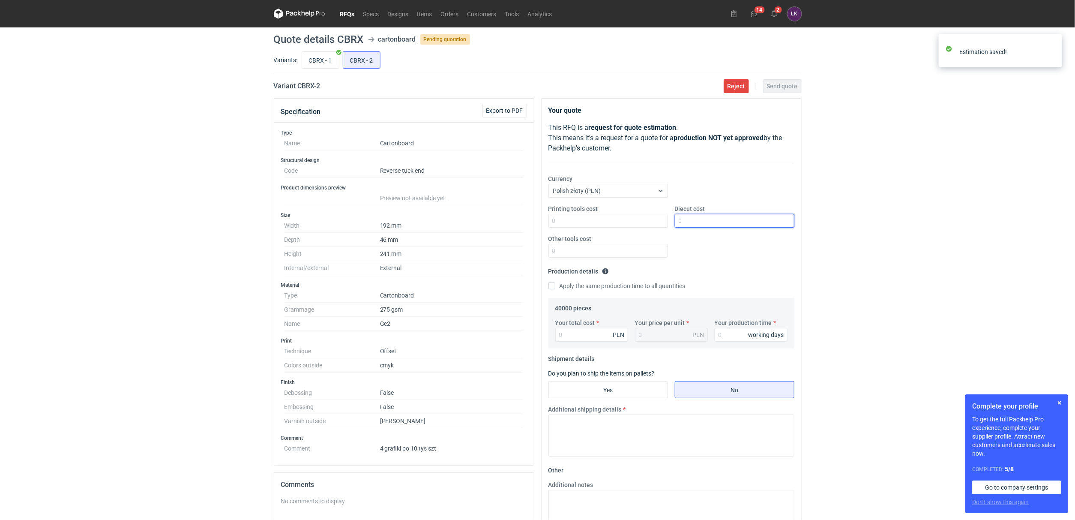
drag, startPoint x: 703, startPoint y: 219, endPoint x: 667, endPoint y: 202, distance: 39.7
click at [703, 219] on input "Diecut cost" at bounding box center [735, 221] width 120 height 14
type input "2000"
click at [740, 328] on input "Your production time" at bounding box center [751, 335] width 73 height 14
type input "10"
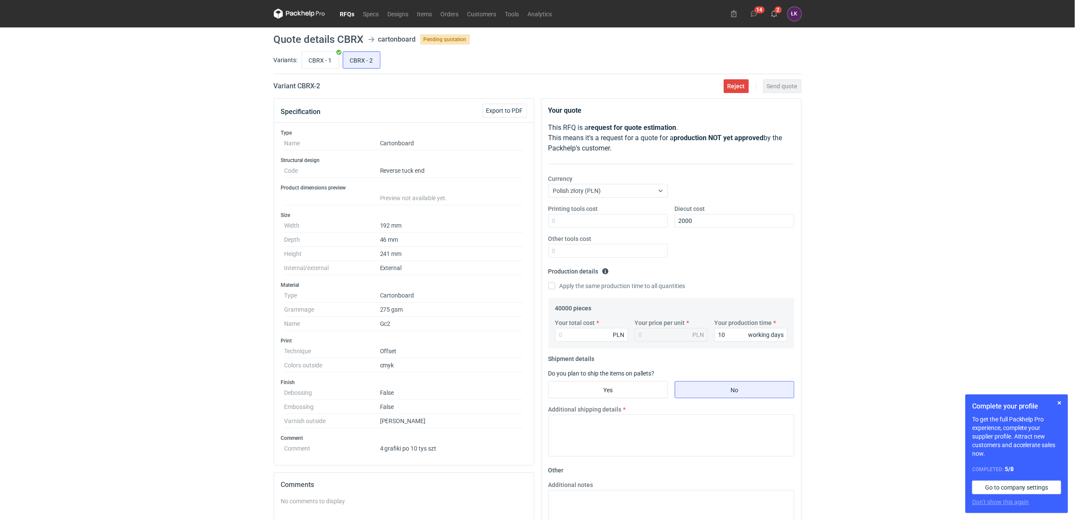
click at [549, 334] on div "40000 pieces Your total cost PLN Your price per unit PLN Your production time 1…" at bounding box center [671, 323] width 246 height 51
click at [585, 333] on input "Your total cost" at bounding box center [591, 335] width 73 height 14
type input "20600"
type input "0.52"
type input "20600"
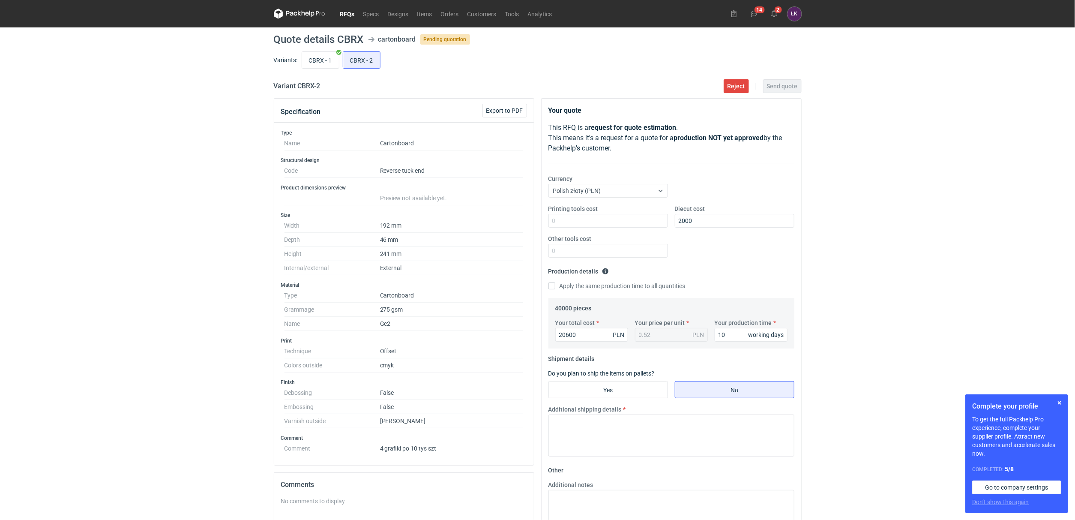
click at [923, 255] on div "RFQs Specs Designs Items Orders Customers Tools Analytics 14 2 ŁK Łukasz Kowals…" at bounding box center [537, 260] width 1075 height 520
click at [606, 389] on input "Yes" at bounding box center [608, 389] width 119 height 16
radio input "true"
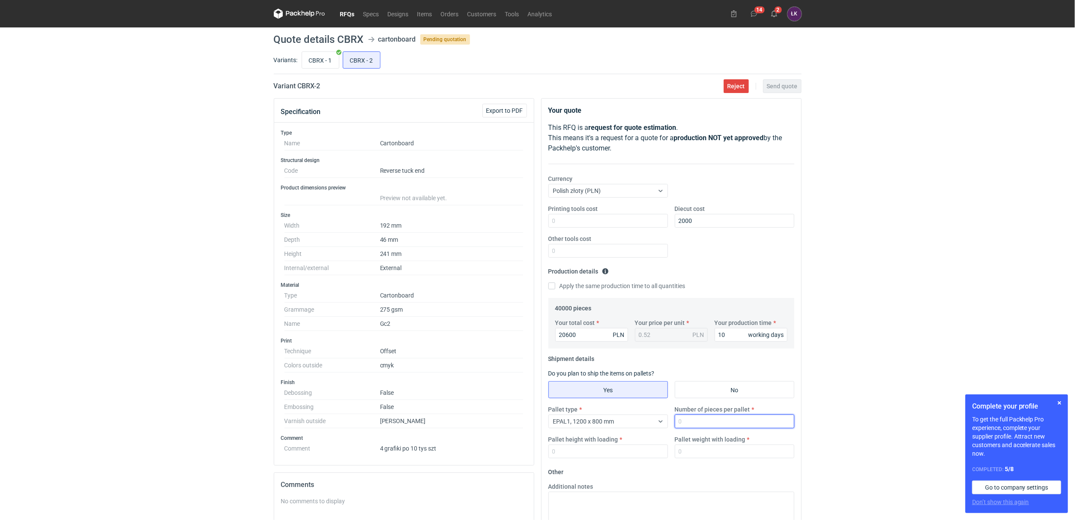
click at [685, 422] on input "Number of pieces per pallet" at bounding box center [735, 421] width 120 height 14
type input "5000"
click at [701, 451] on input "Pallet weight with loading" at bounding box center [735, 451] width 120 height 14
type input "350"
click at [605, 449] on input "Pallet height with loading" at bounding box center [608, 451] width 120 height 14
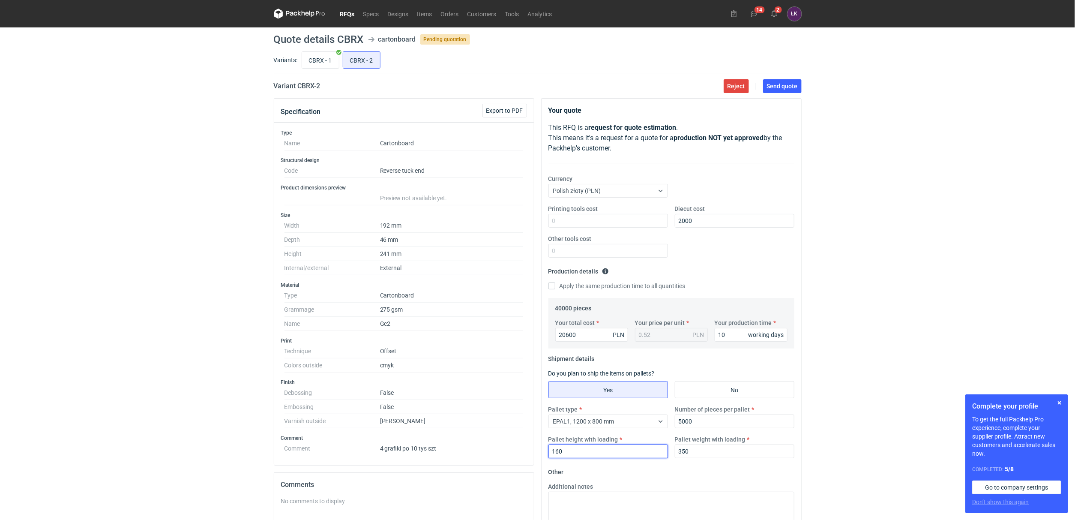
type input "160"
click at [833, 372] on div "RFQs Specs Designs Items Orders Customers Tools Analytics 14 2 ŁK Łukasz Kowals…" at bounding box center [537, 260] width 1075 height 520
click at [785, 85] on span "Send quote" at bounding box center [782, 86] width 31 height 6
drag, startPoint x: 339, startPoint y: 38, endPoint x: 364, endPoint y: 38, distance: 25.7
click at [364, 38] on header "Quote details CBRX cartonboard Pending quotation" at bounding box center [538, 39] width 528 height 10
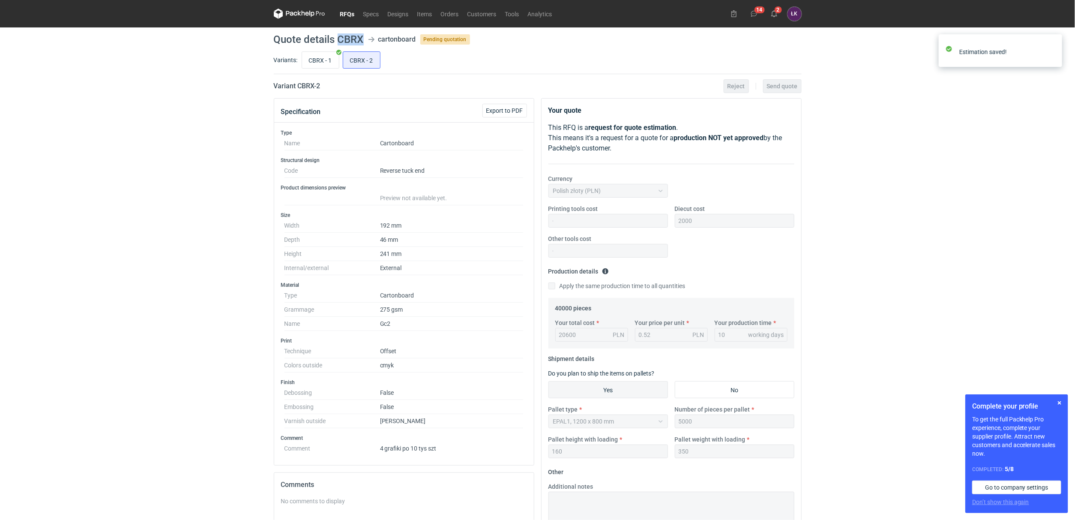
copy h1 "CBRX"
click at [90, 154] on div "RFQs Specs Designs Items Orders Customers Tools Analytics 14 2 ŁK Łukasz Kowals…" at bounding box center [537, 260] width 1075 height 520
click at [777, 13] on icon at bounding box center [774, 13] width 7 height 7
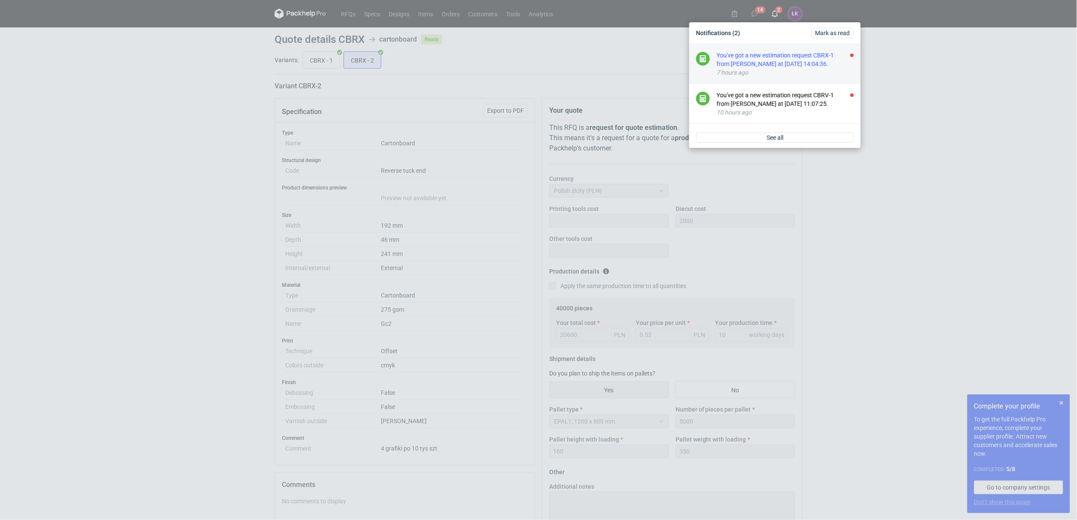
click at [761, 66] on div "You've got a new estimation request CBRX-1 from Maciej Sikora at 03 Oct 2025 14…" at bounding box center [785, 59] width 137 height 17
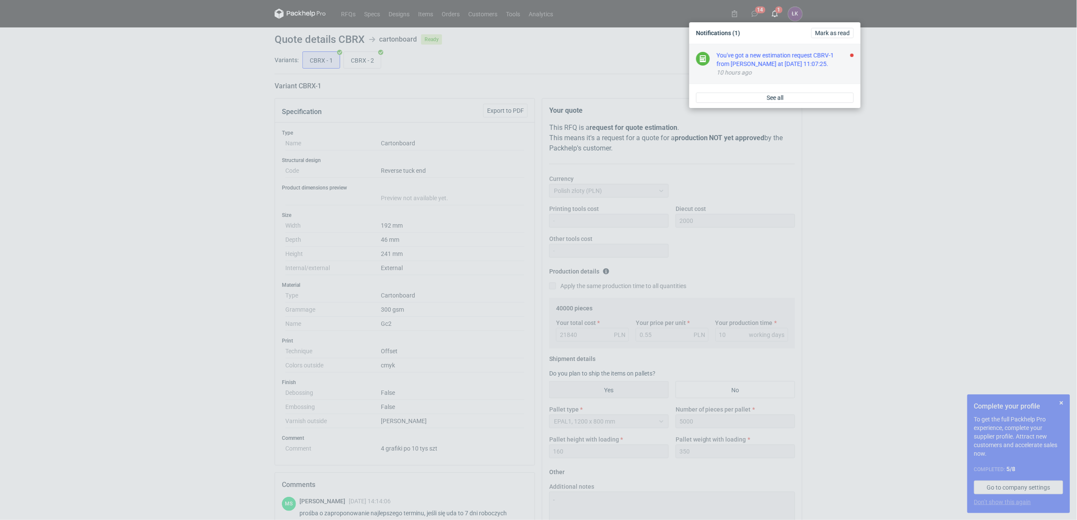
click at [762, 57] on div "You've got a new estimation request CBRV-1 from Sebastian Markut at 03 Oct 2025…" at bounding box center [785, 59] width 137 height 17
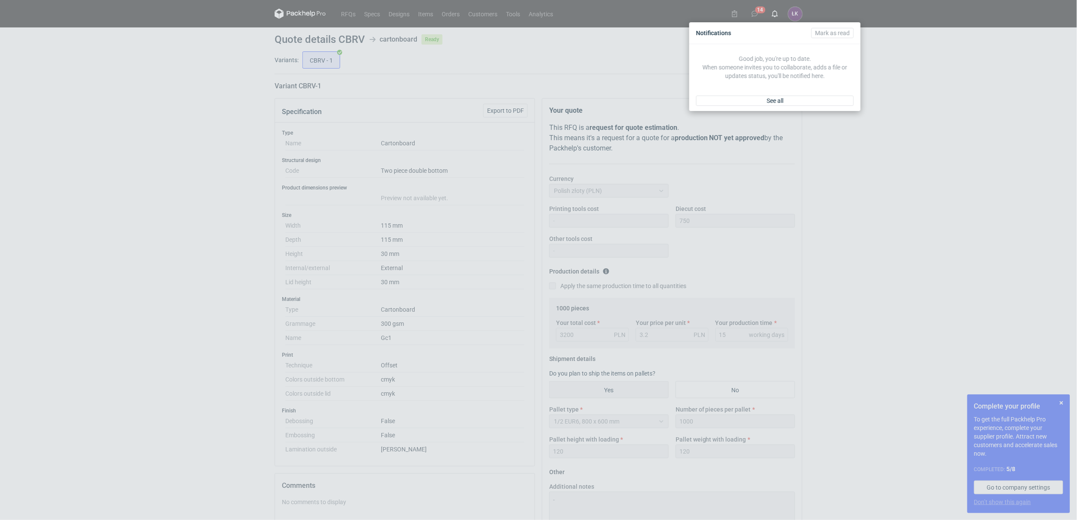
click at [123, 165] on div "Notifications Mark as read Good job, you're up to date. When someone invites yo…" at bounding box center [538, 260] width 1077 height 520
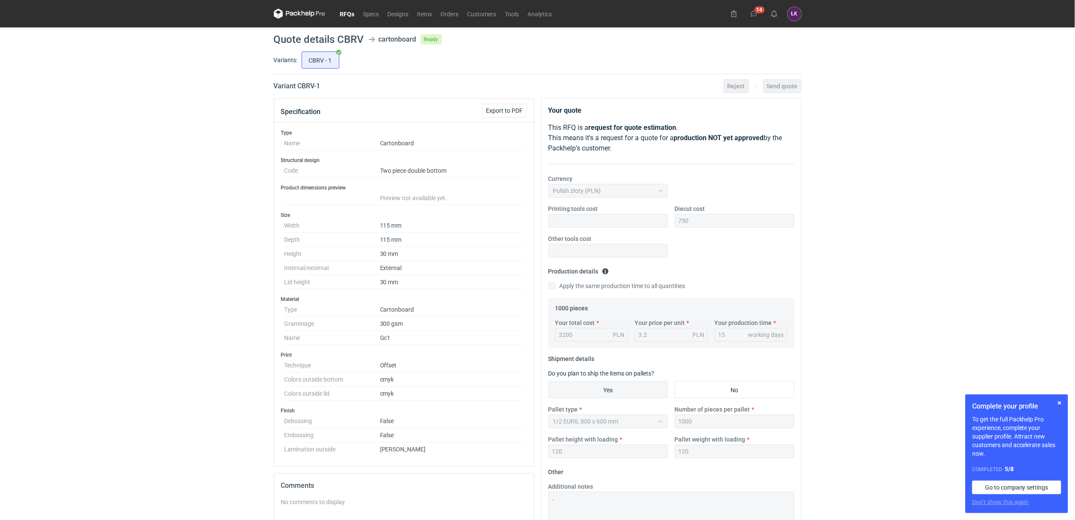
click at [342, 13] on link "RFQs" at bounding box center [347, 14] width 23 height 10
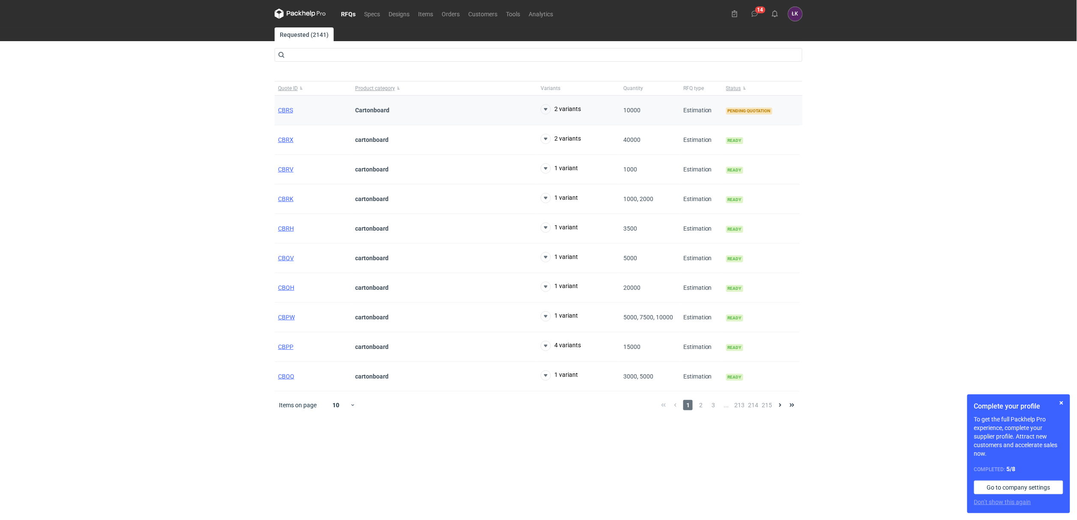
click at [281, 114] on div "CBRS" at bounding box center [313, 111] width 77 height 30
click at [284, 111] on span "CBRS" at bounding box center [285, 110] width 15 height 7
